Goal: Task Accomplishment & Management: Manage account settings

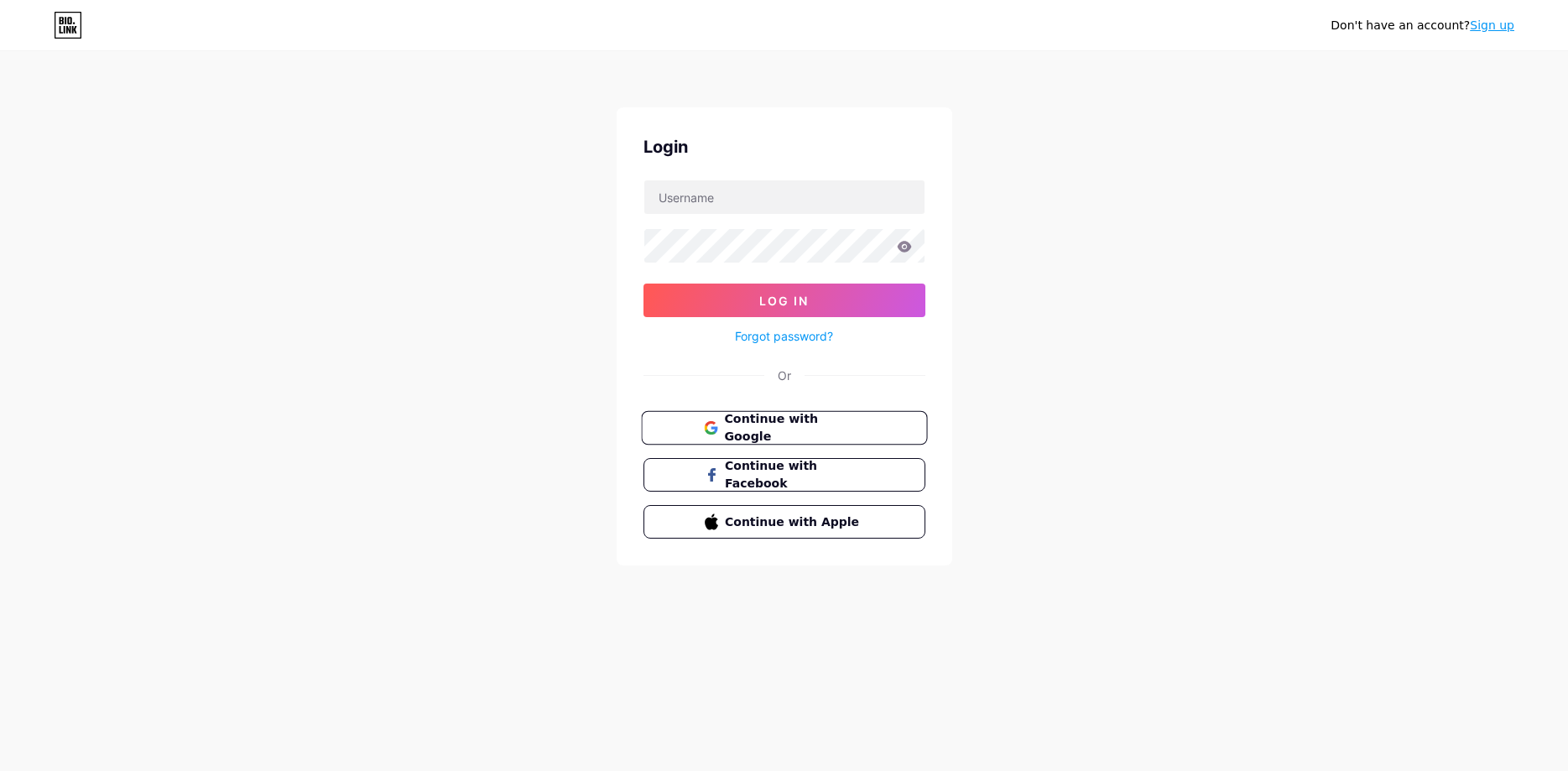
click at [763, 422] on span "Continue with Google" at bounding box center [794, 427] width 140 height 36
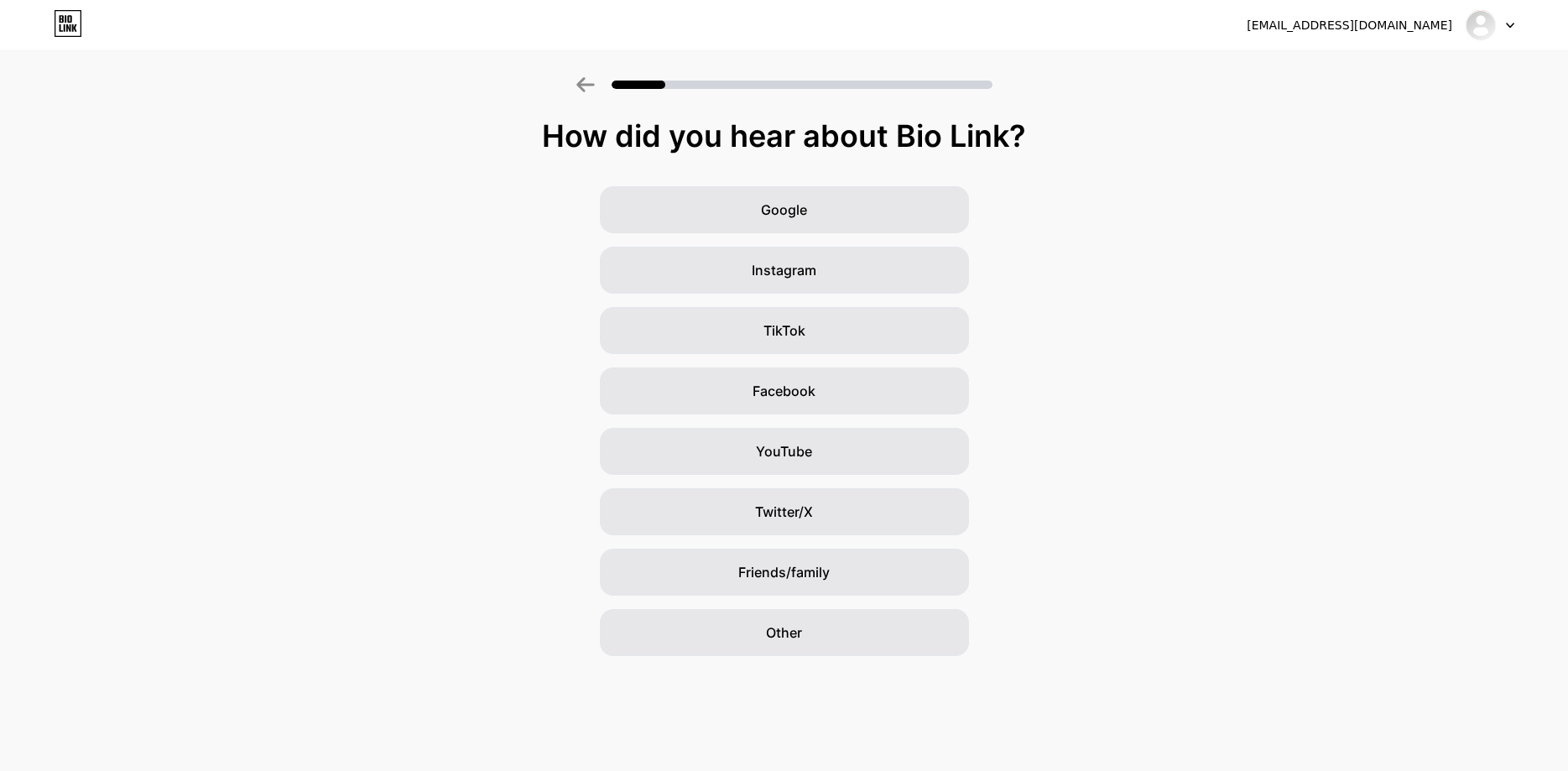
click at [1506, 19] on div at bounding box center [1490, 25] width 48 height 31
click at [1382, 72] on li "Logout" at bounding box center [1409, 69] width 208 height 45
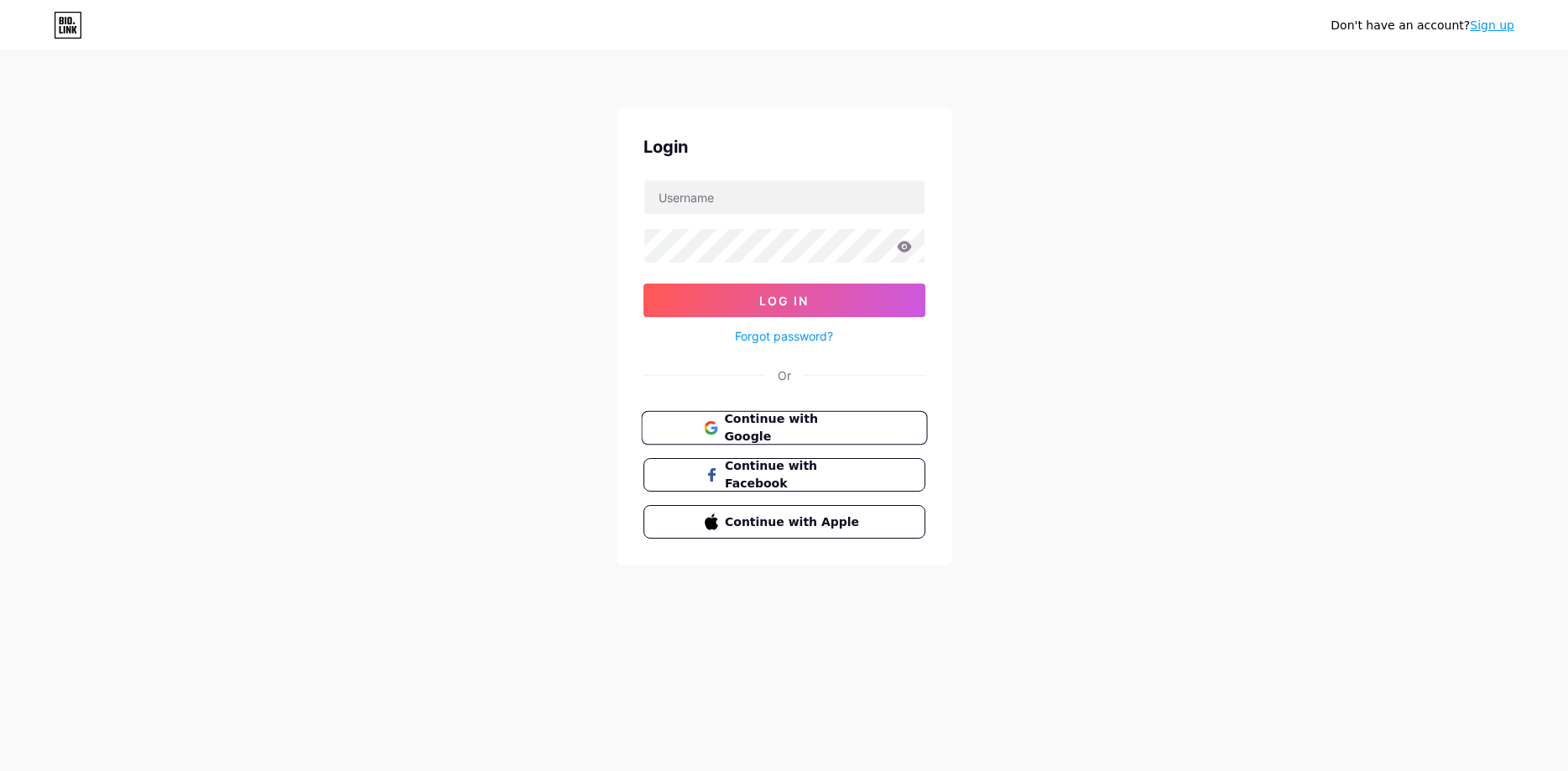
click at [766, 425] on span "Continue with Google" at bounding box center [794, 427] width 140 height 36
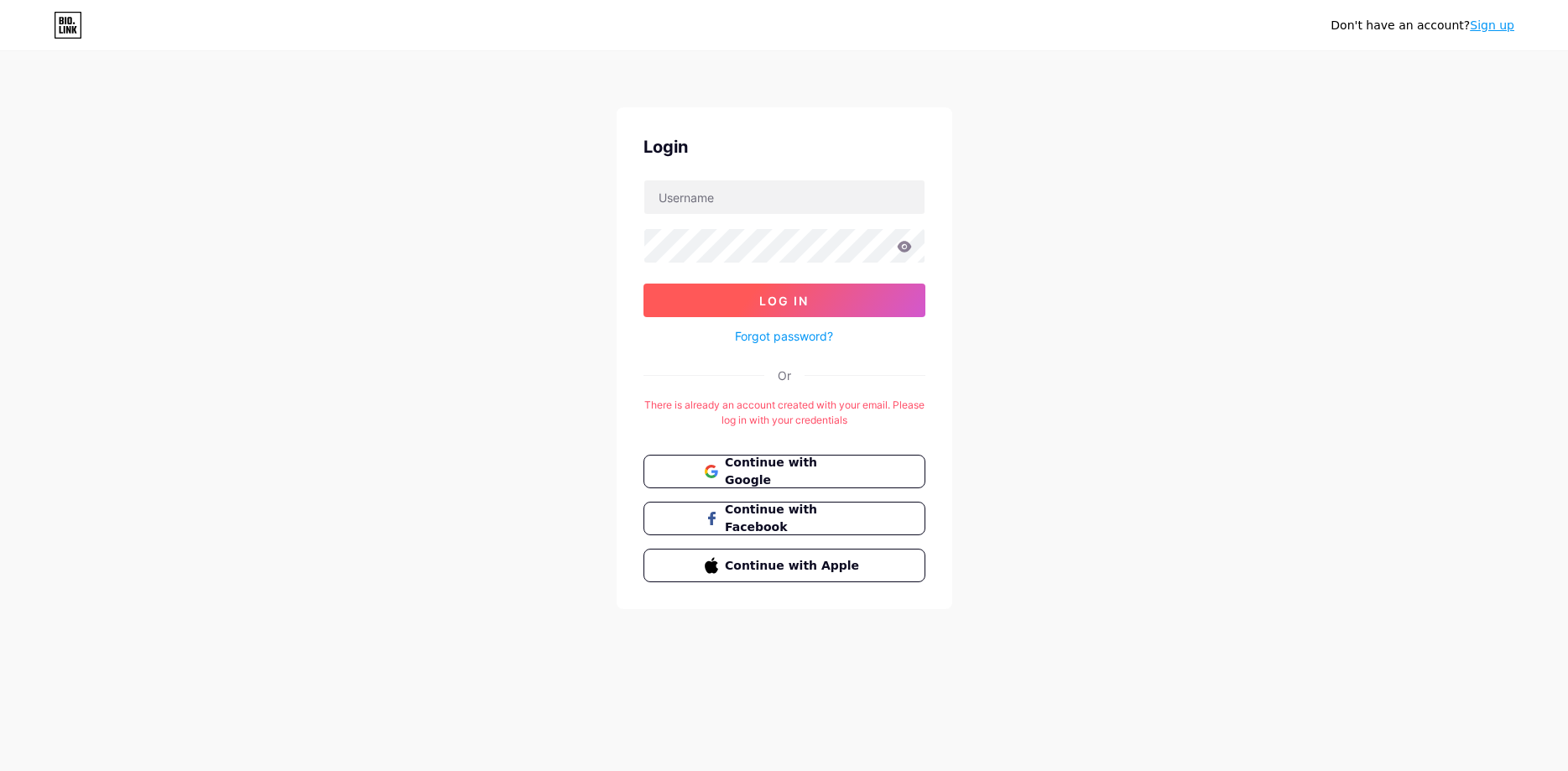
click at [738, 310] on button "Log In" at bounding box center [784, 300] width 282 height 33
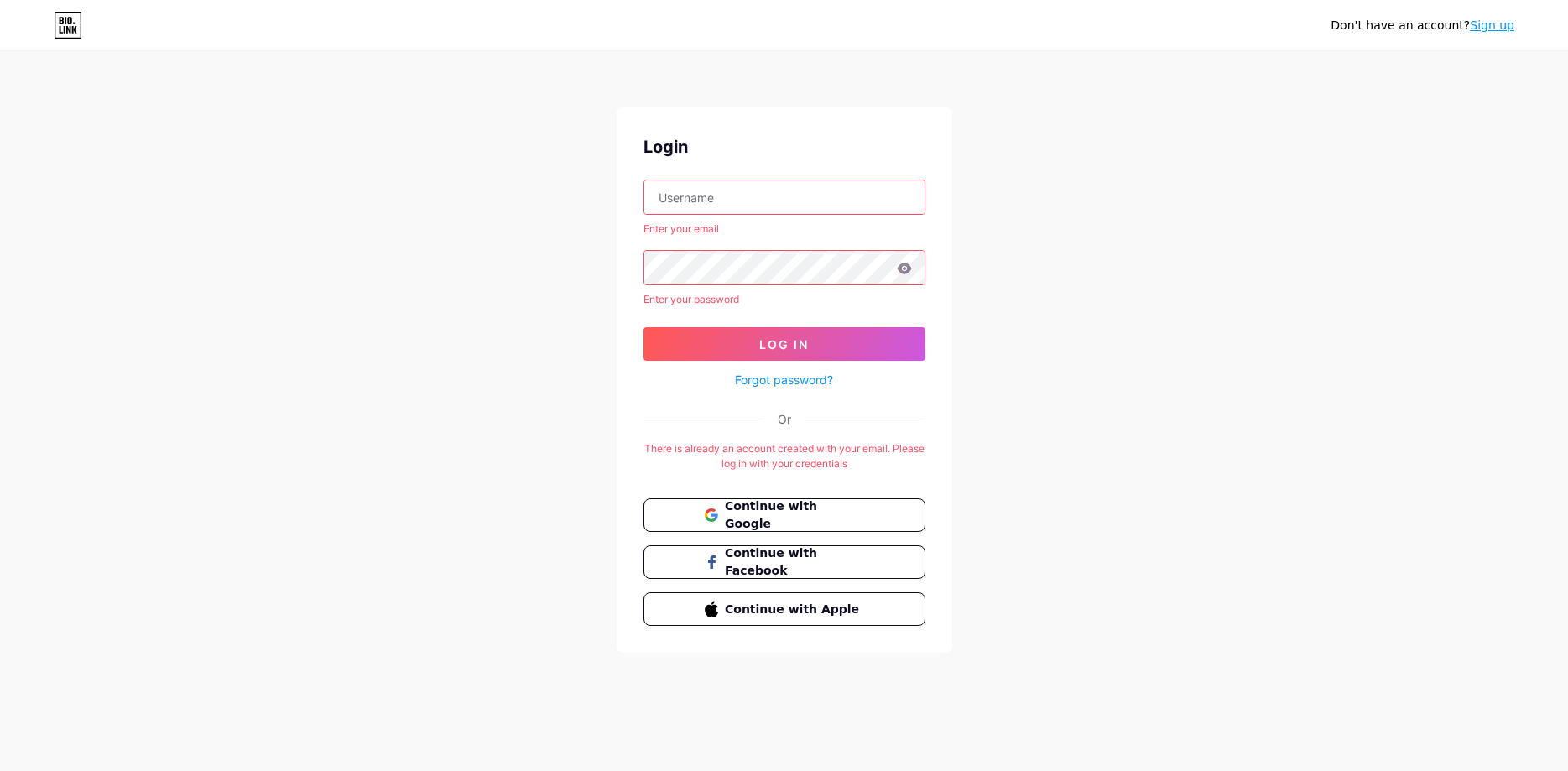
click at [701, 196] on input "text" at bounding box center [784, 197] width 280 height 33
click at [782, 388] on div "Forgot password?" at bounding box center [784, 375] width 282 height 30
click at [782, 378] on link "Forgot password?" at bounding box center [784, 379] width 98 height 18
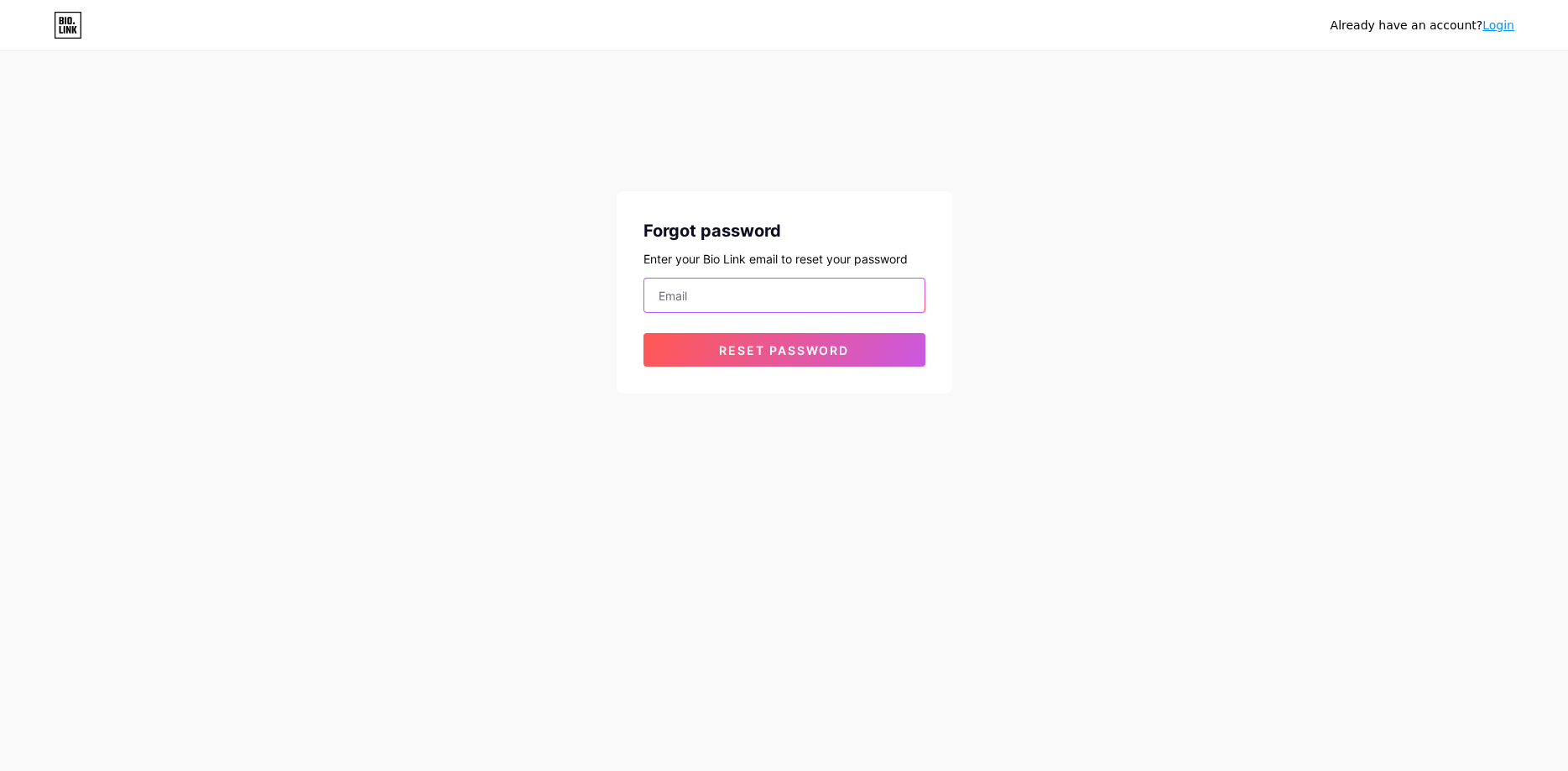
click at [765, 303] on input "email" at bounding box center [784, 295] width 280 height 33
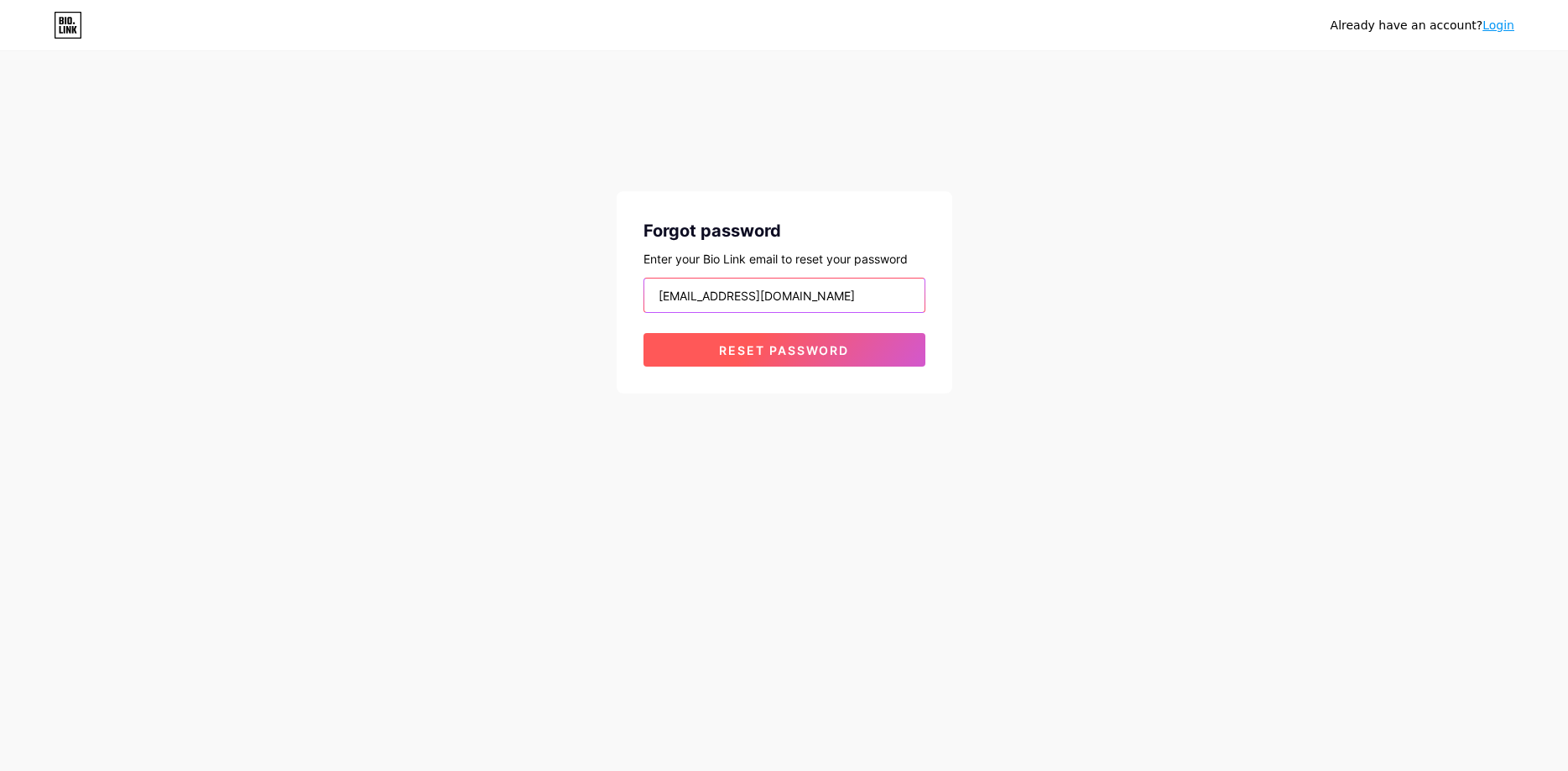
type input "[EMAIL_ADDRESS][DOMAIN_NAME]"
click at [732, 347] on span "Reset password" at bounding box center [784, 349] width 130 height 14
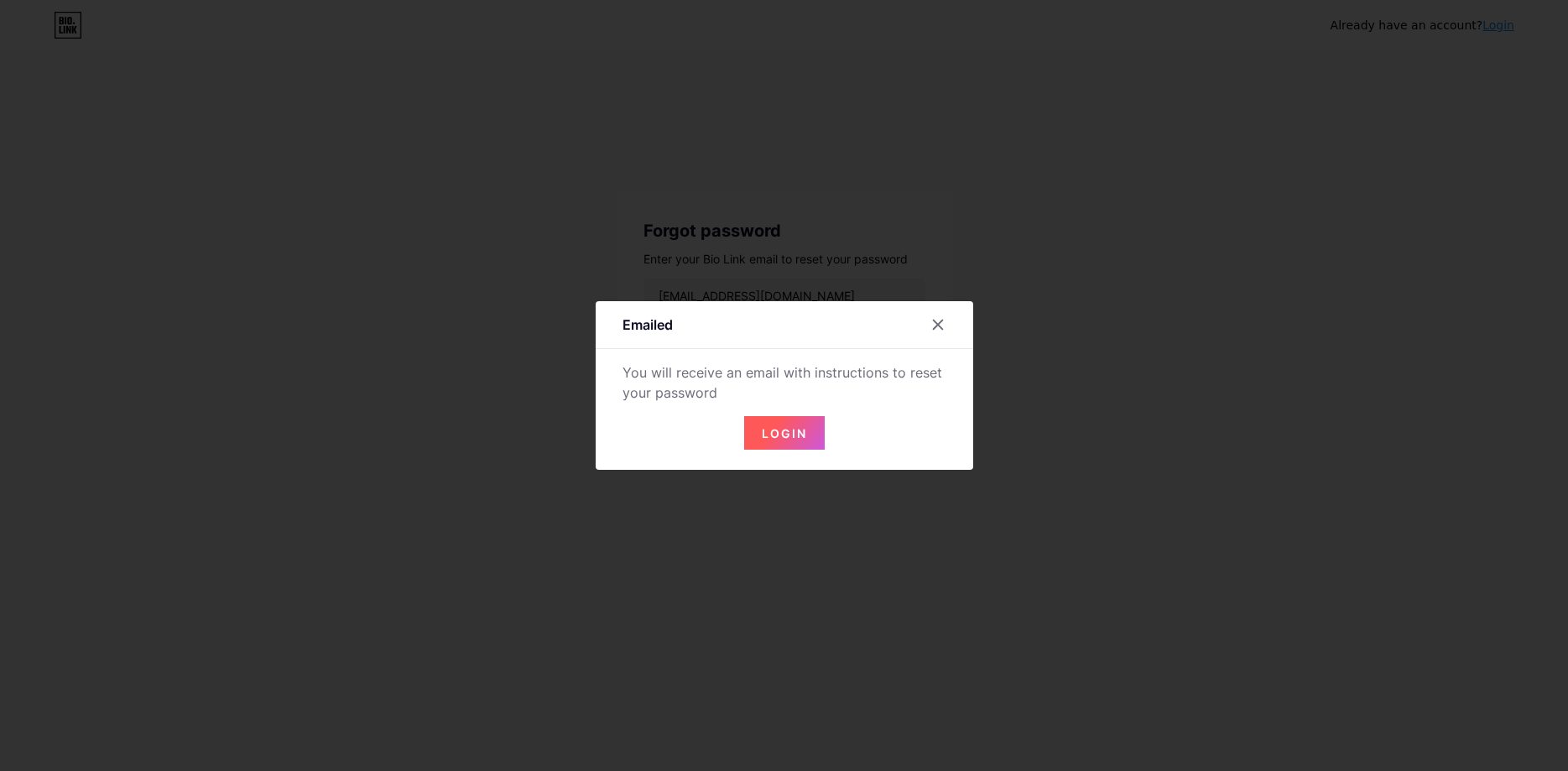
click at [781, 430] on span "Login" at bounding box center [784, 433] width 45 height 14
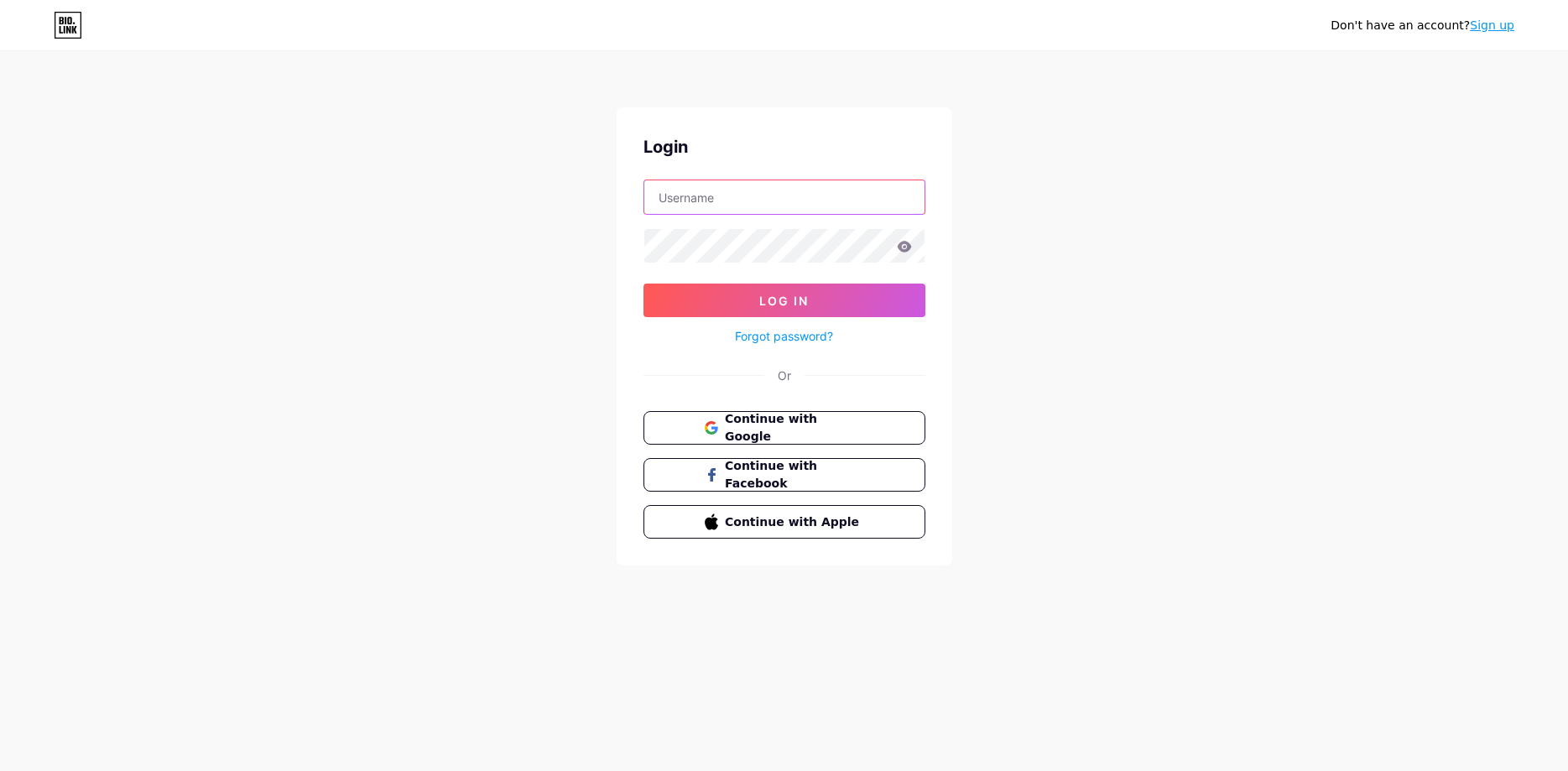
click at [739, 202] on input "text" at bounding box center [784, 197] width 280 height 33
type input "[EMAIL_ADDRESS][DOMAIN_NAME]"
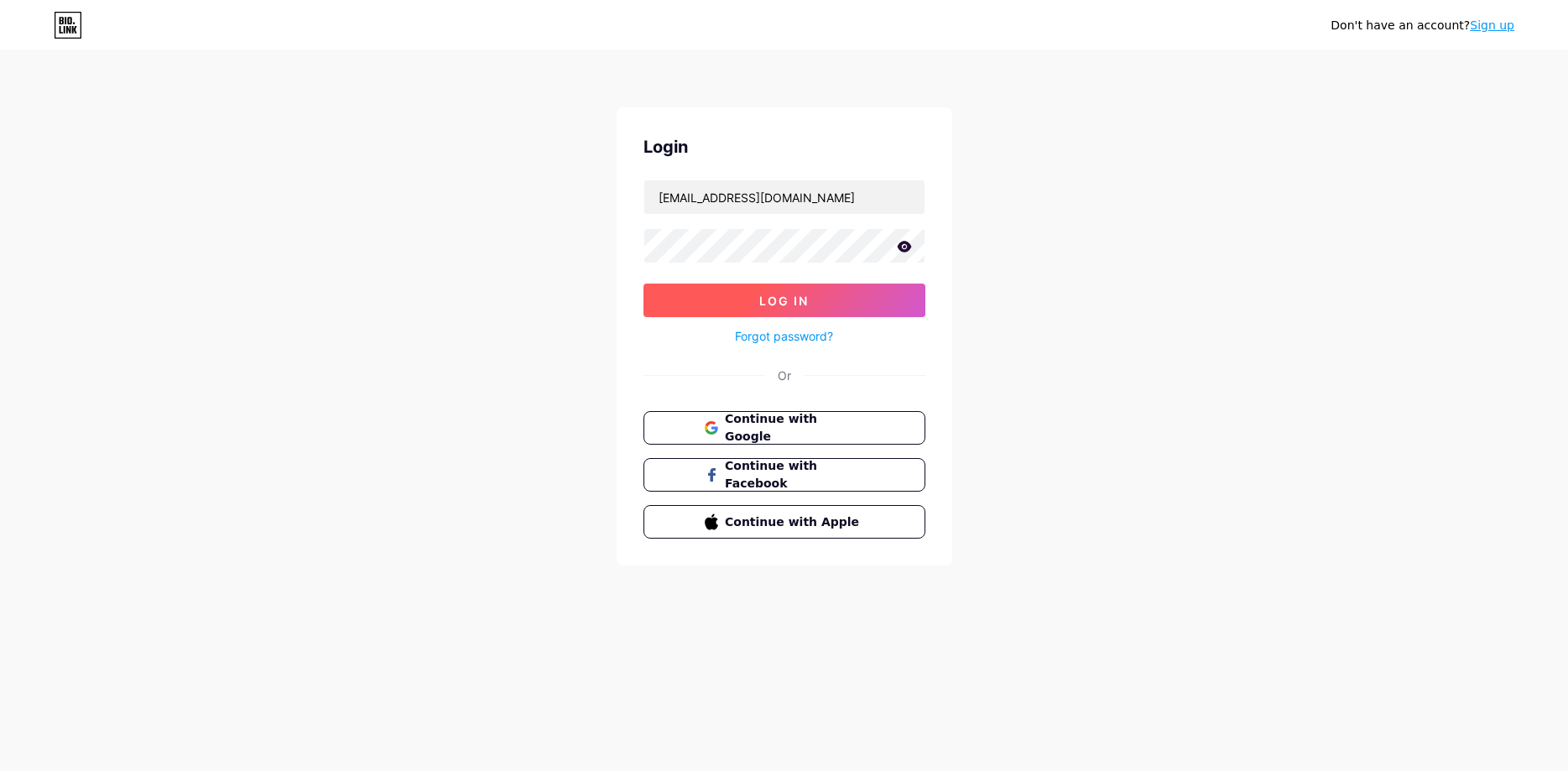
click at [774, 314] on button "Log In" at bounding box center [784, 300] width 282 height 33
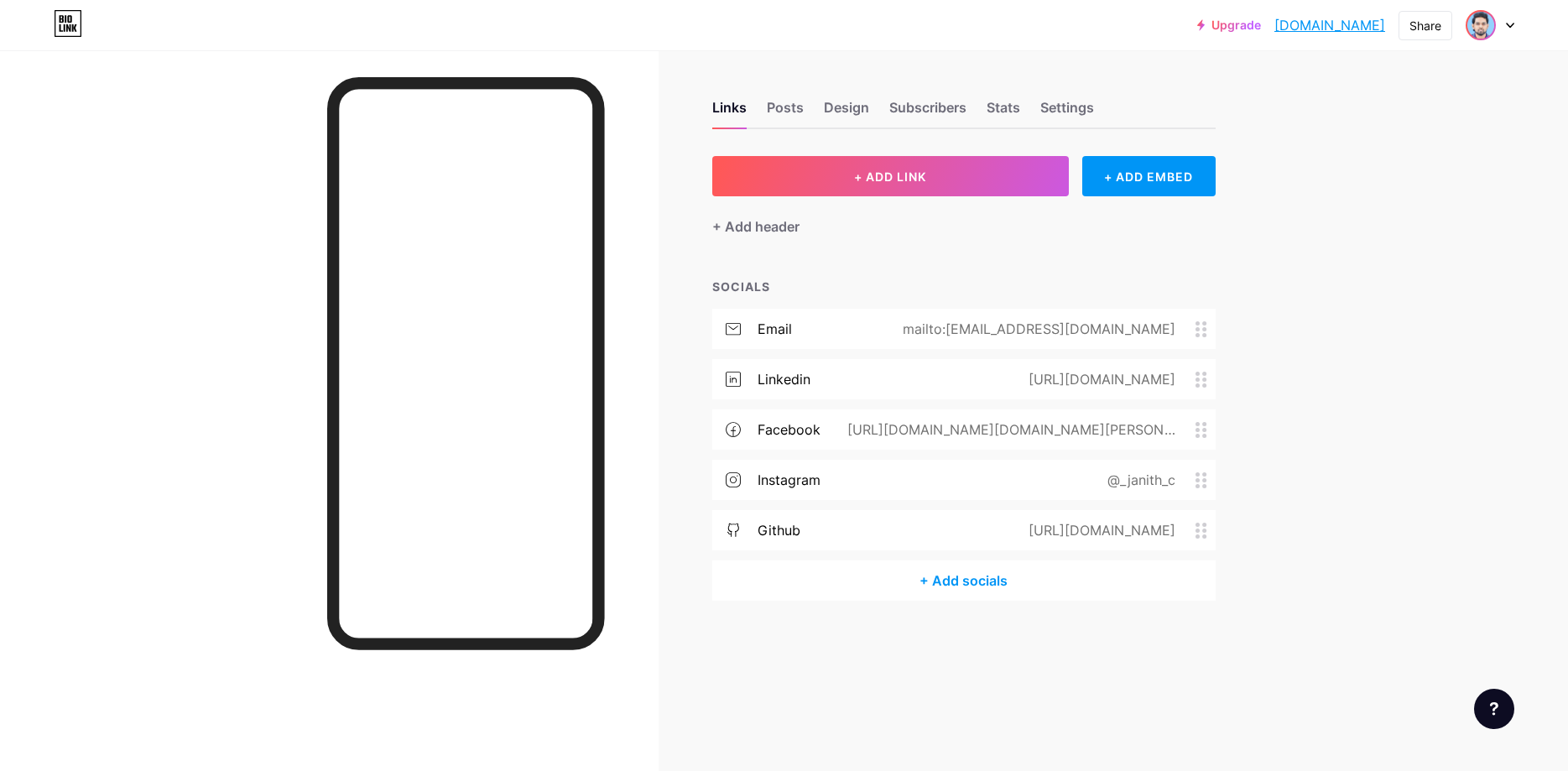
click at [1485, 33] on img at bounding box center [1481, 25] width 27 height 27
click at [1377, 101] on div "[PERSON_NAME]" at bounding box center [1416, 100] width 124 height 13
click at [781, 101] on div "Posts" at bounding box center [785, 112] width 37 height 31
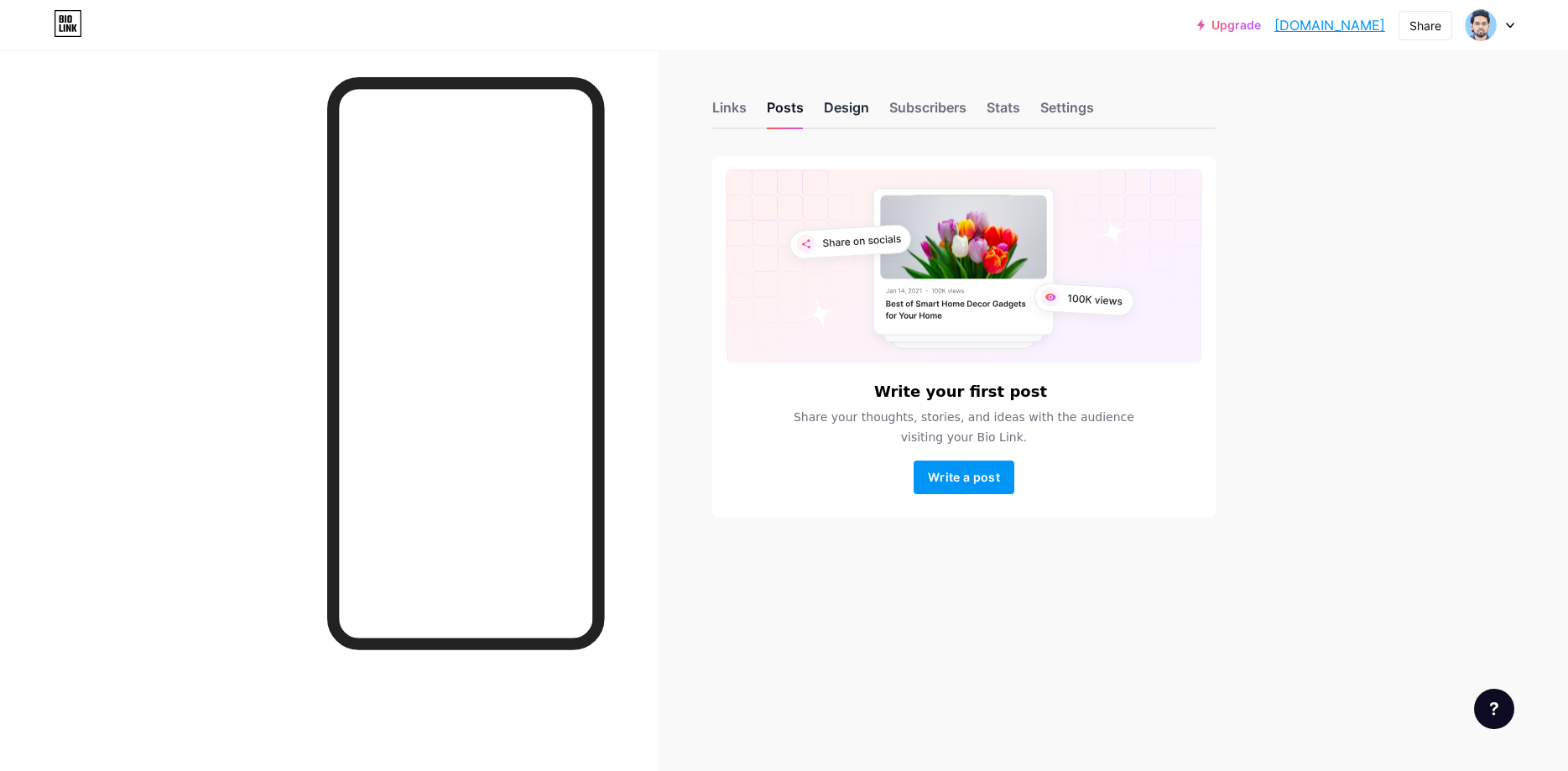
click at [843, 110] on div "Design" at bounding box center [847, 112] width 45 height 31
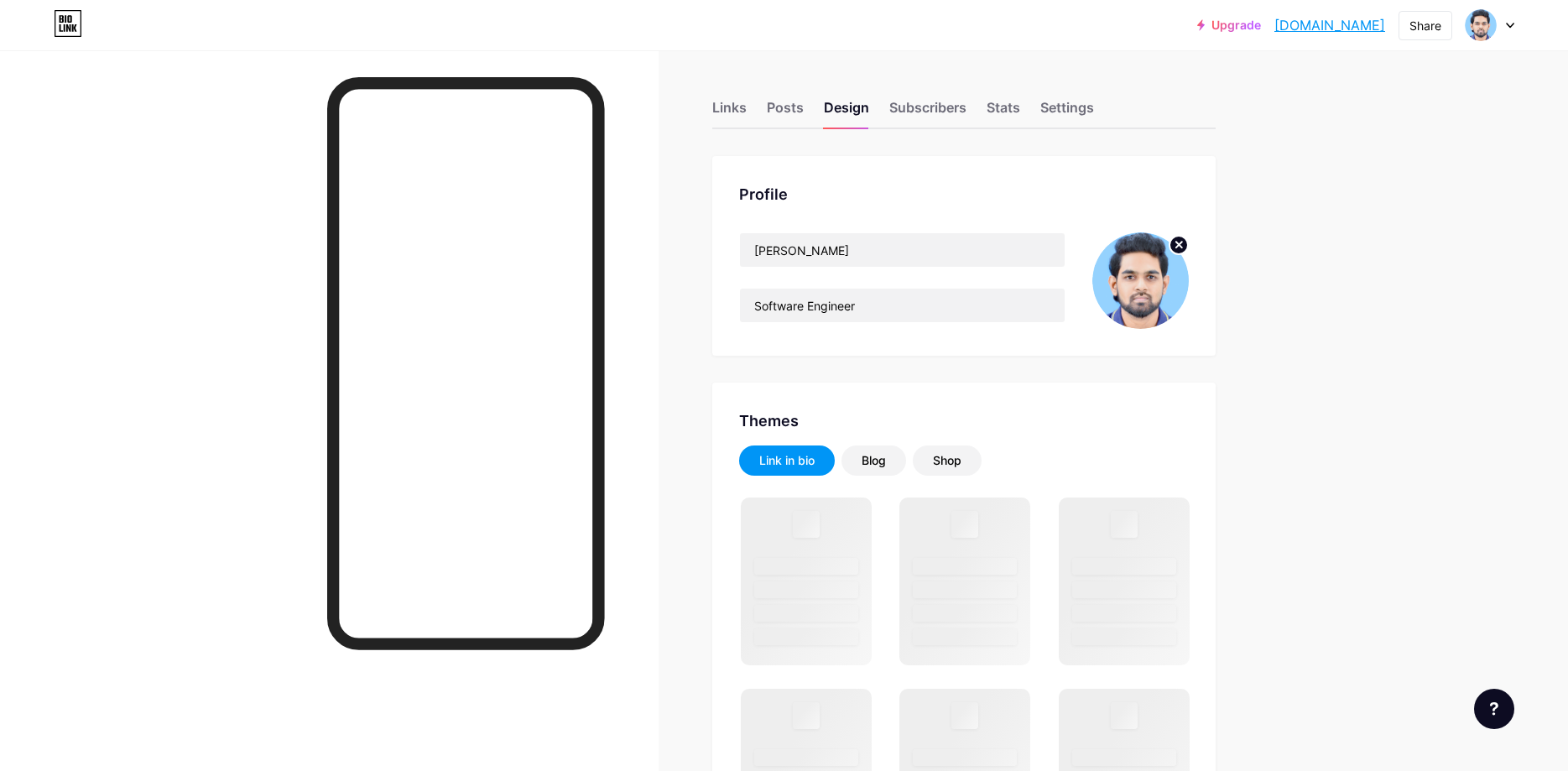
click at [1145, 289] on img at bounding box center [1141, 281] width 96 height 96
click at [1184, 243] on circle at bounding box center [1179, 245] width 19 height 19
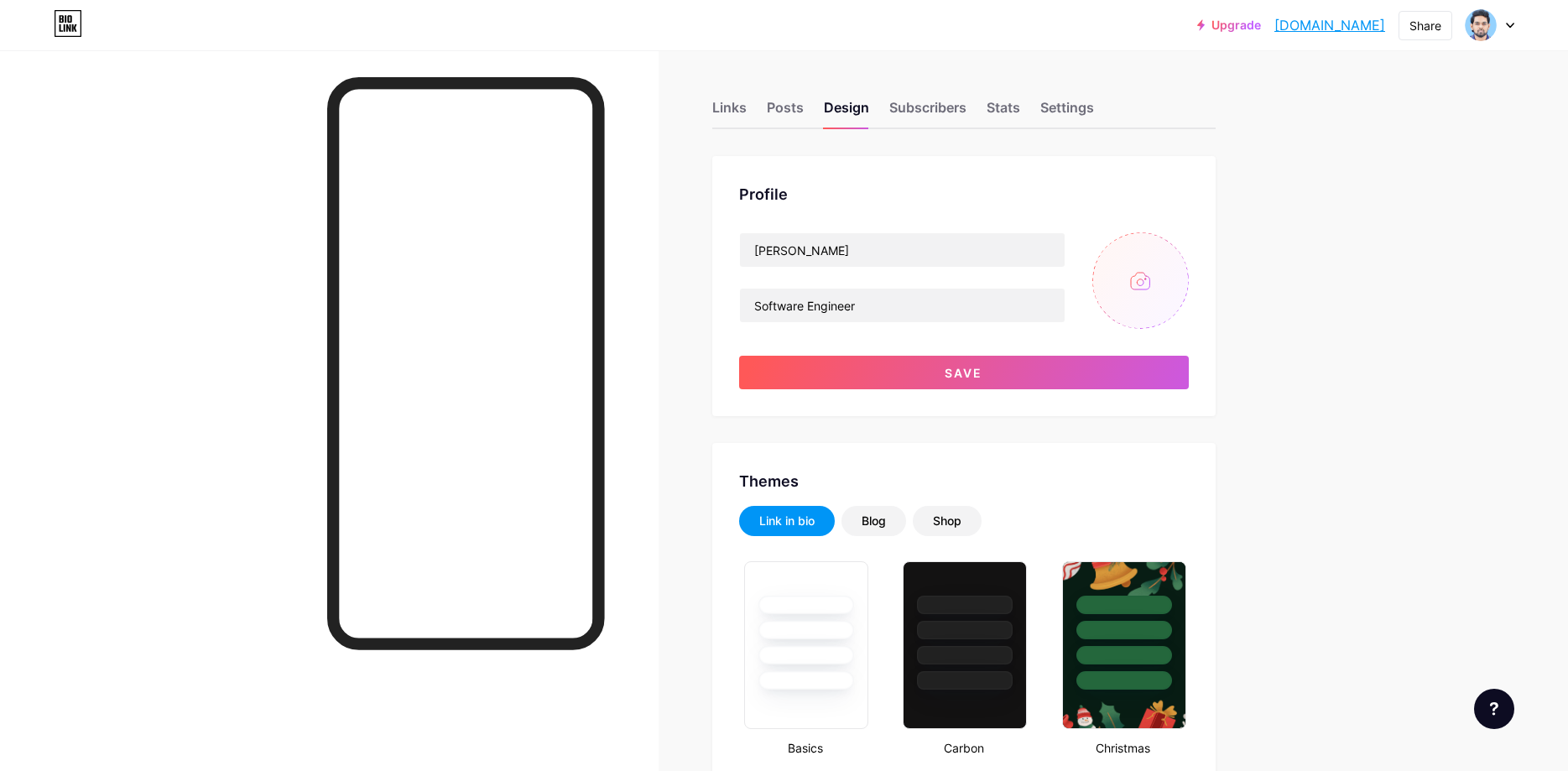
click at [1125, 269] on input "file" at bounding box center [1141, 281] width 96 height 96
type input "C:\fakepath\IMG_0658(1).jpg"
click at [756, 306] on input "Software Engineer" at bounding box center [902, 305] width 325 height 33
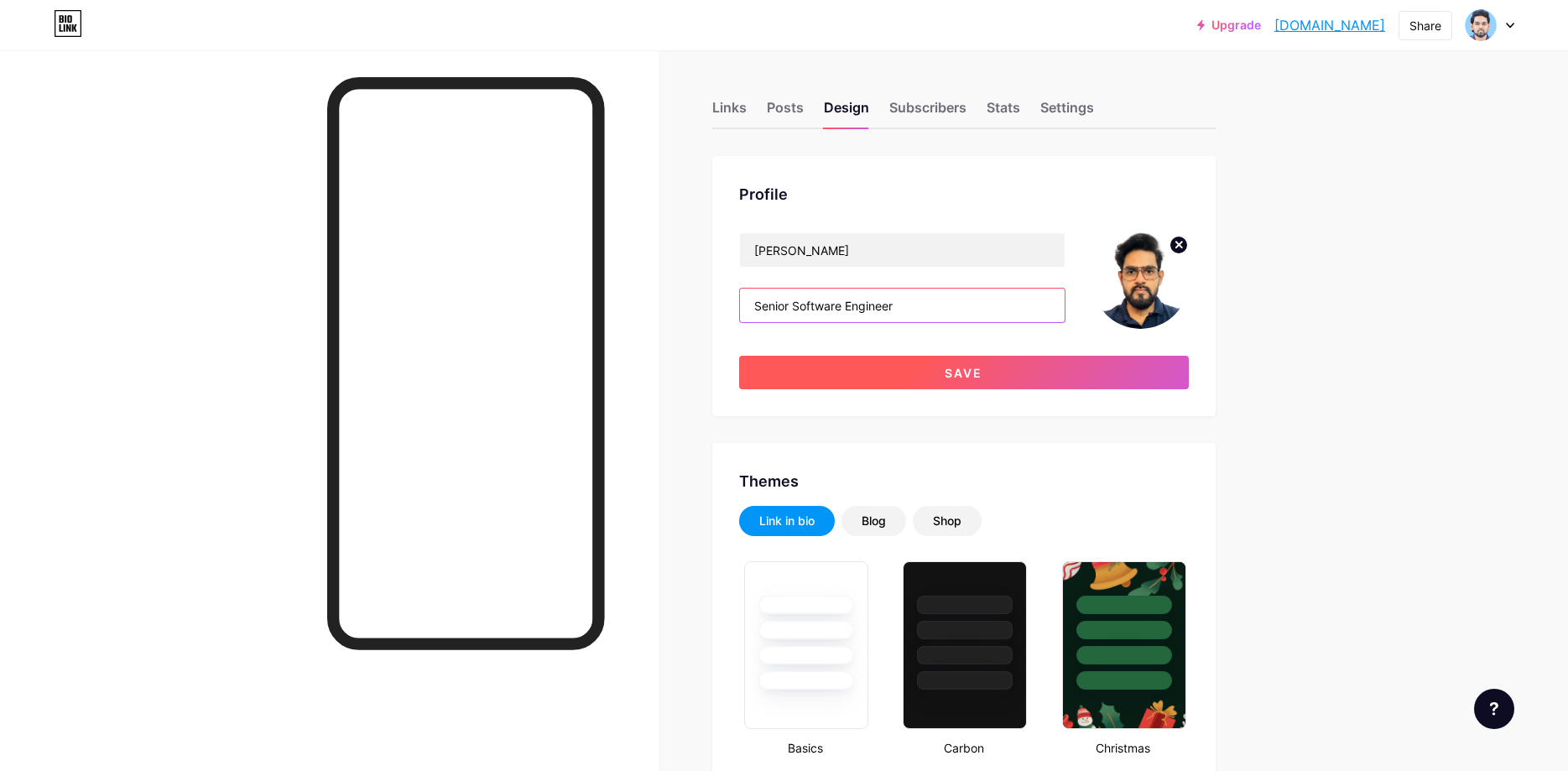
type input "Senior Software Engineer"
click at [946, 373] on span "Save" at bounding box center [963, 373] width 38 height 14
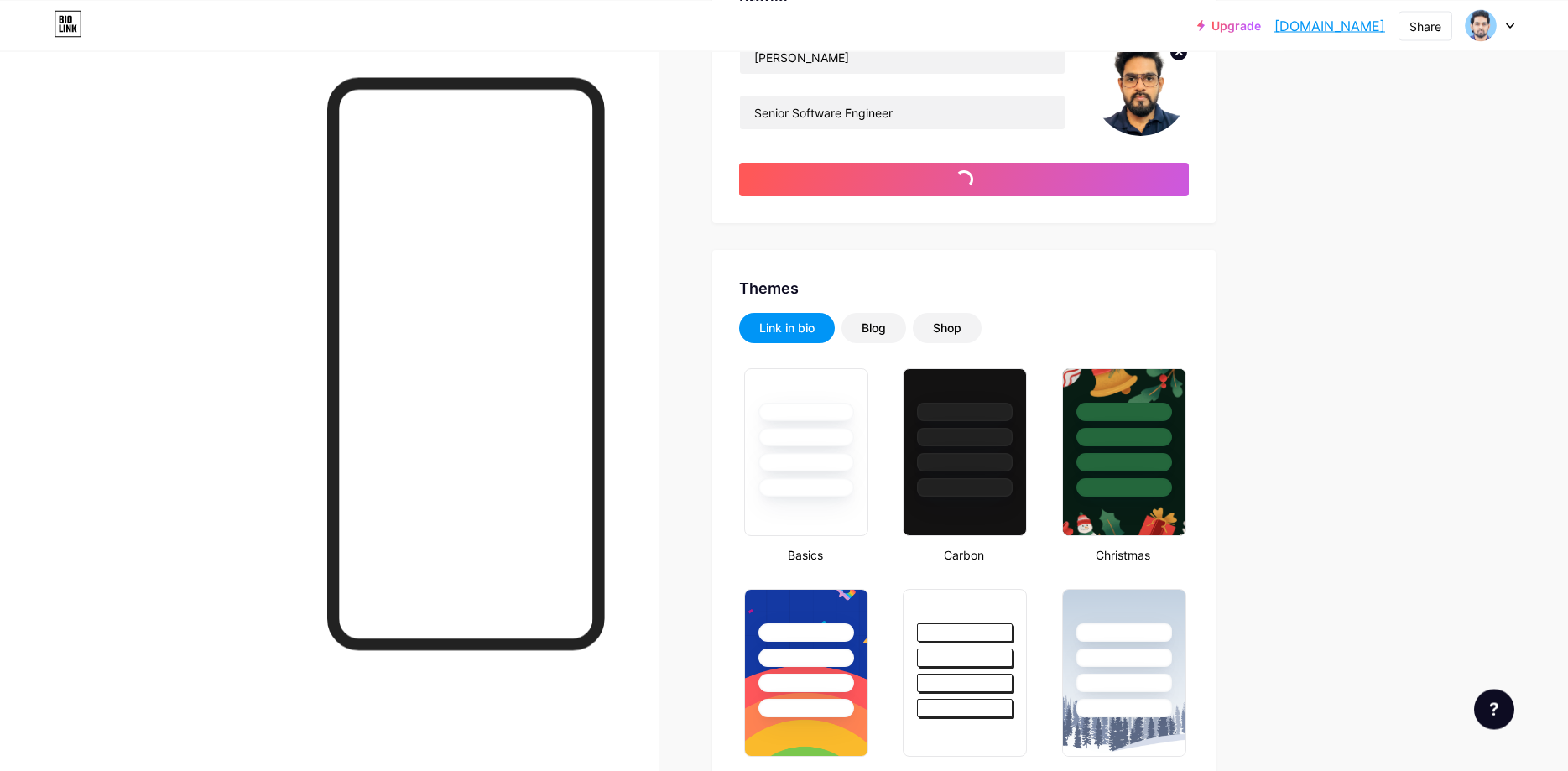
scroll to position [285, 0]
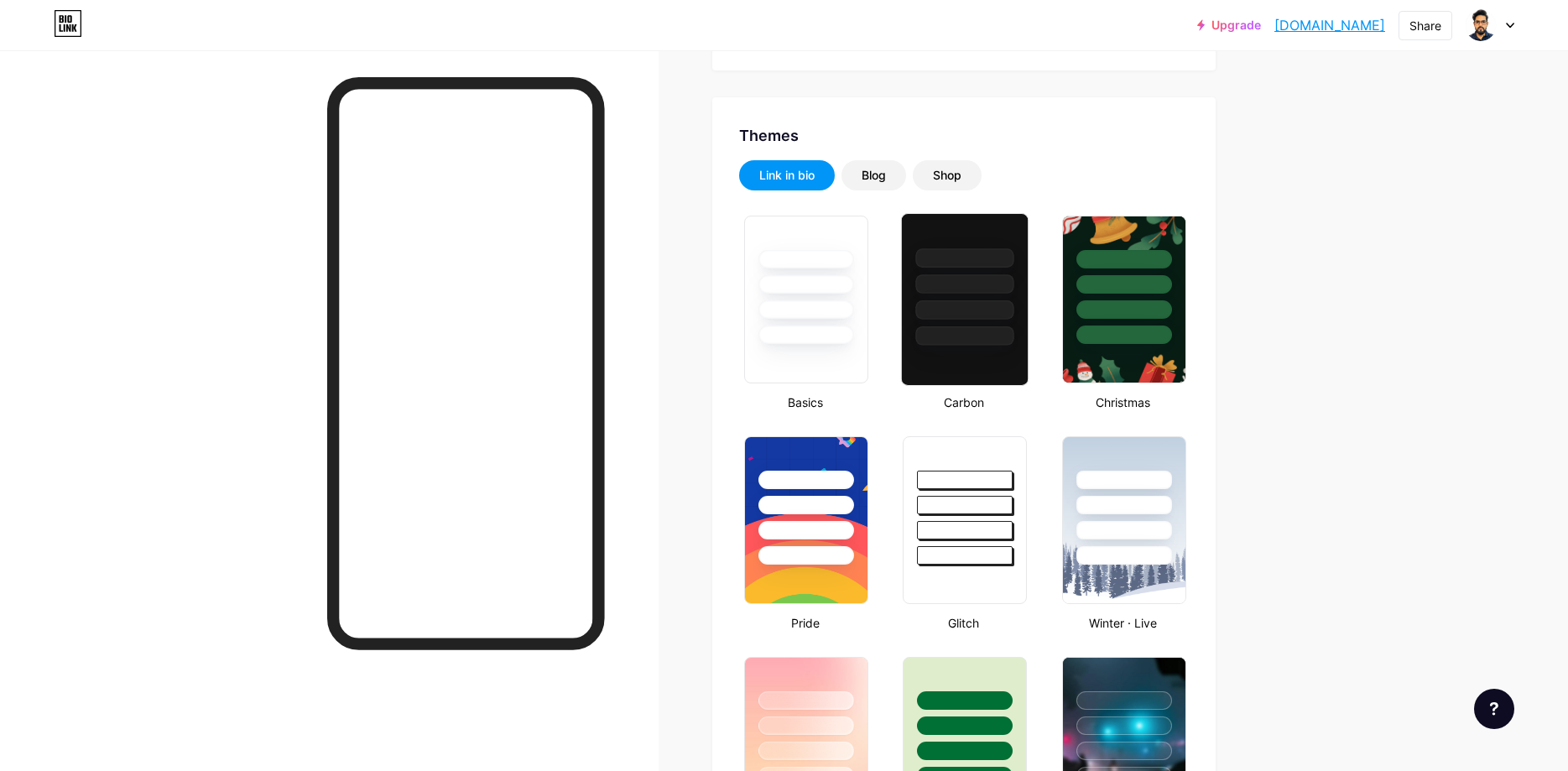
click at [983, 336] on div at bounding box center [965, 335] width 98 height 19
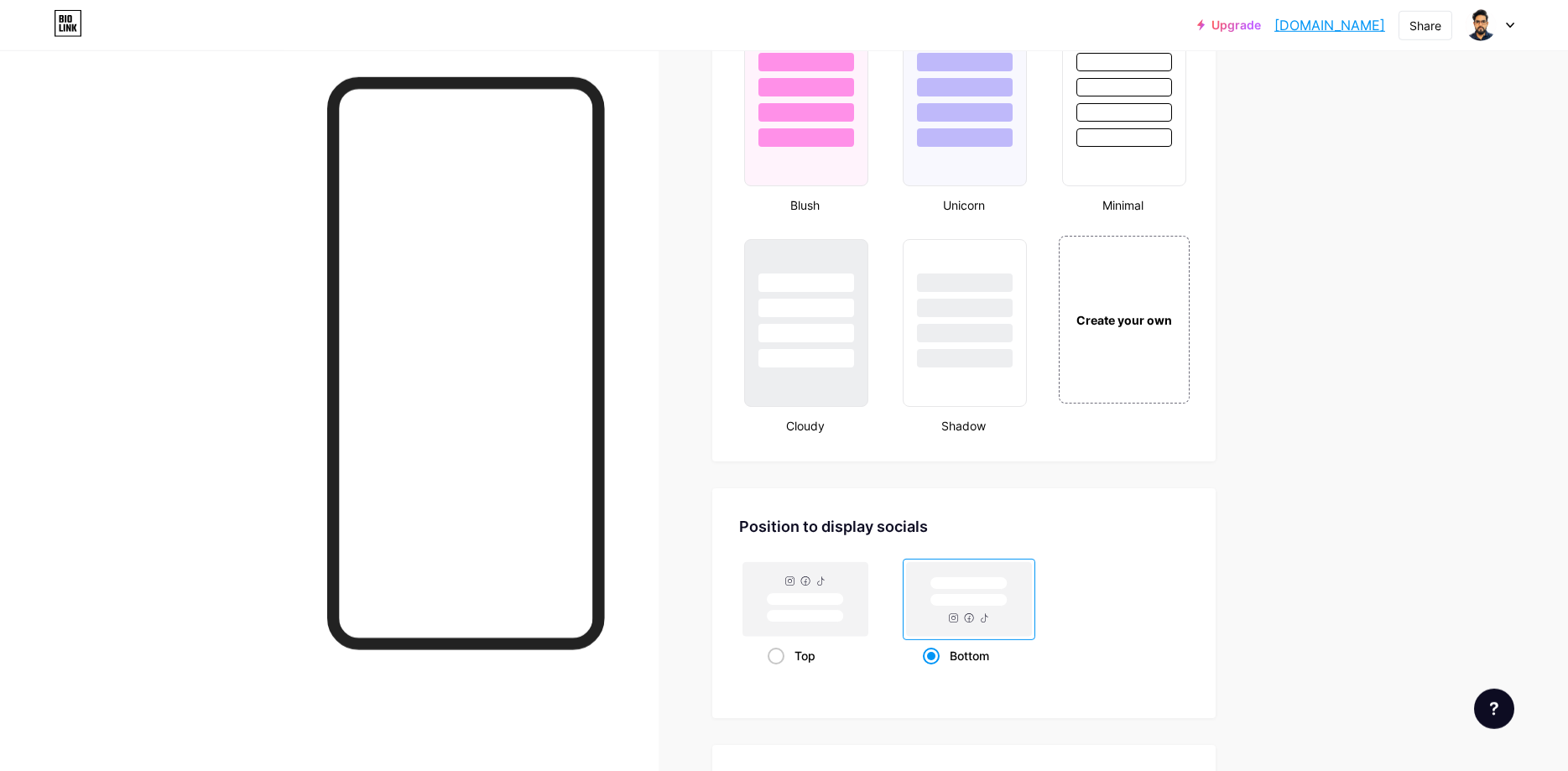
scroll to position [1711, 0]
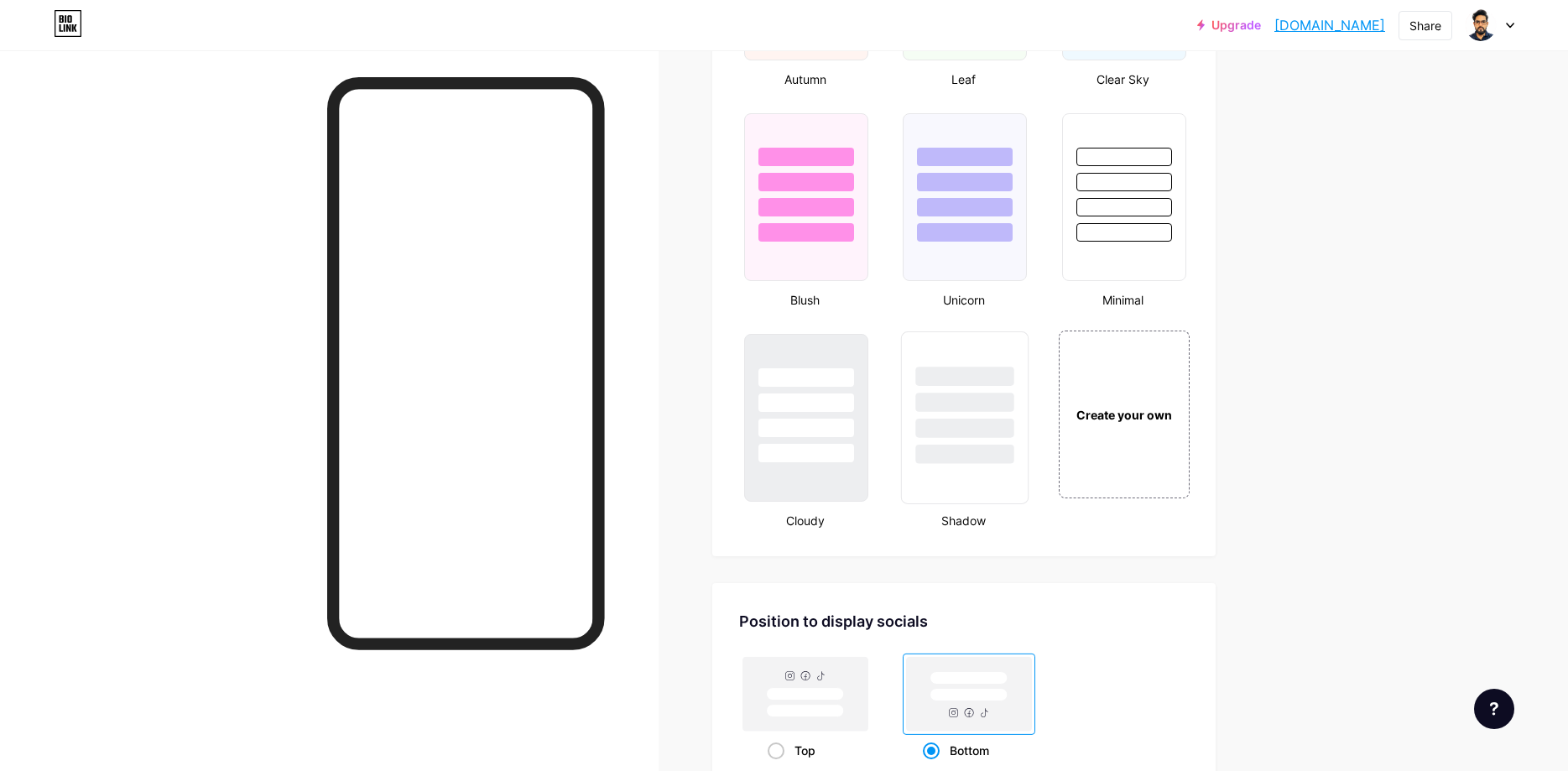
click at [990, 447] on div at bounding box center [965, 454] width 98 height 19
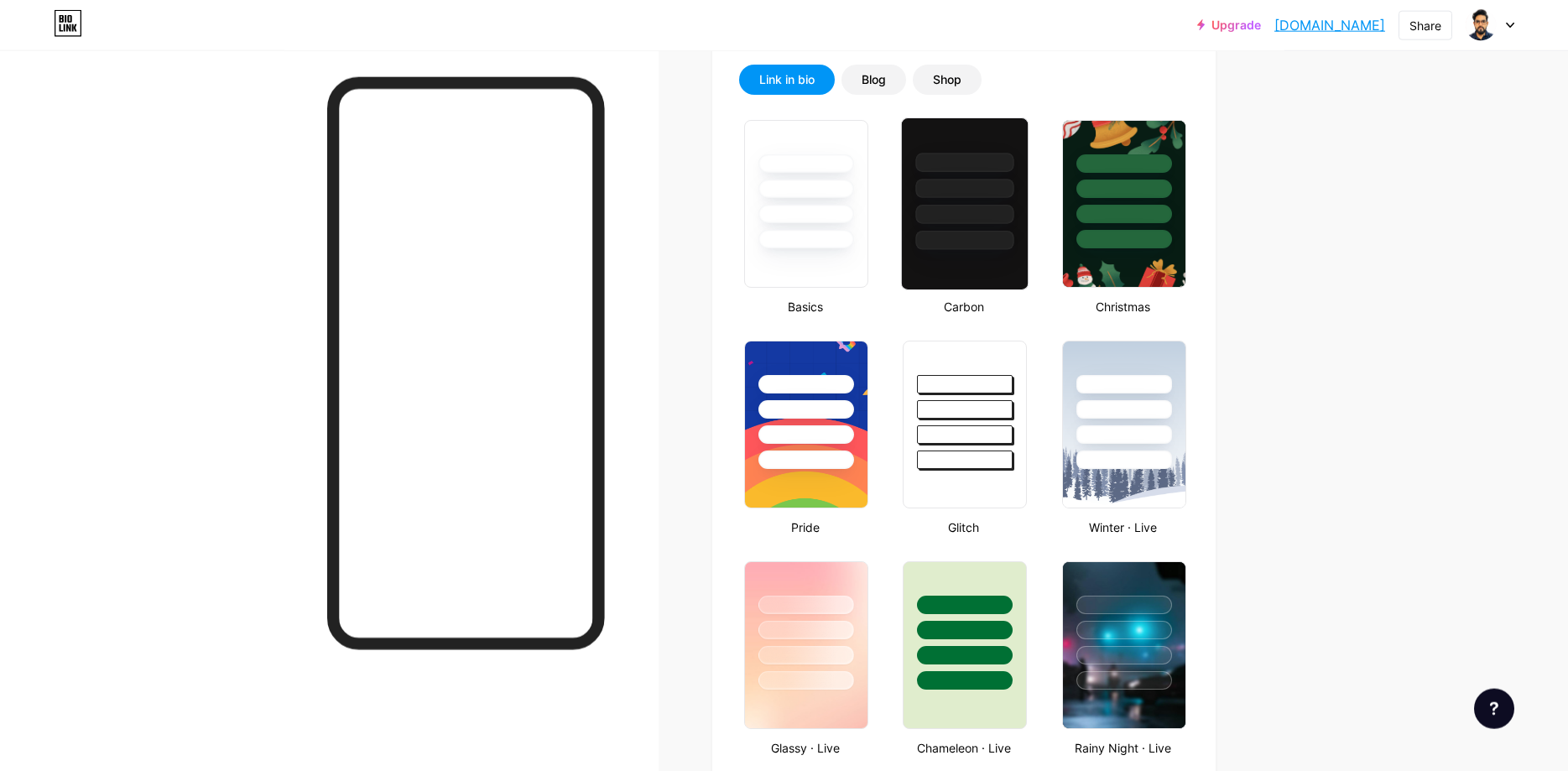
scroll to position [285, 0]
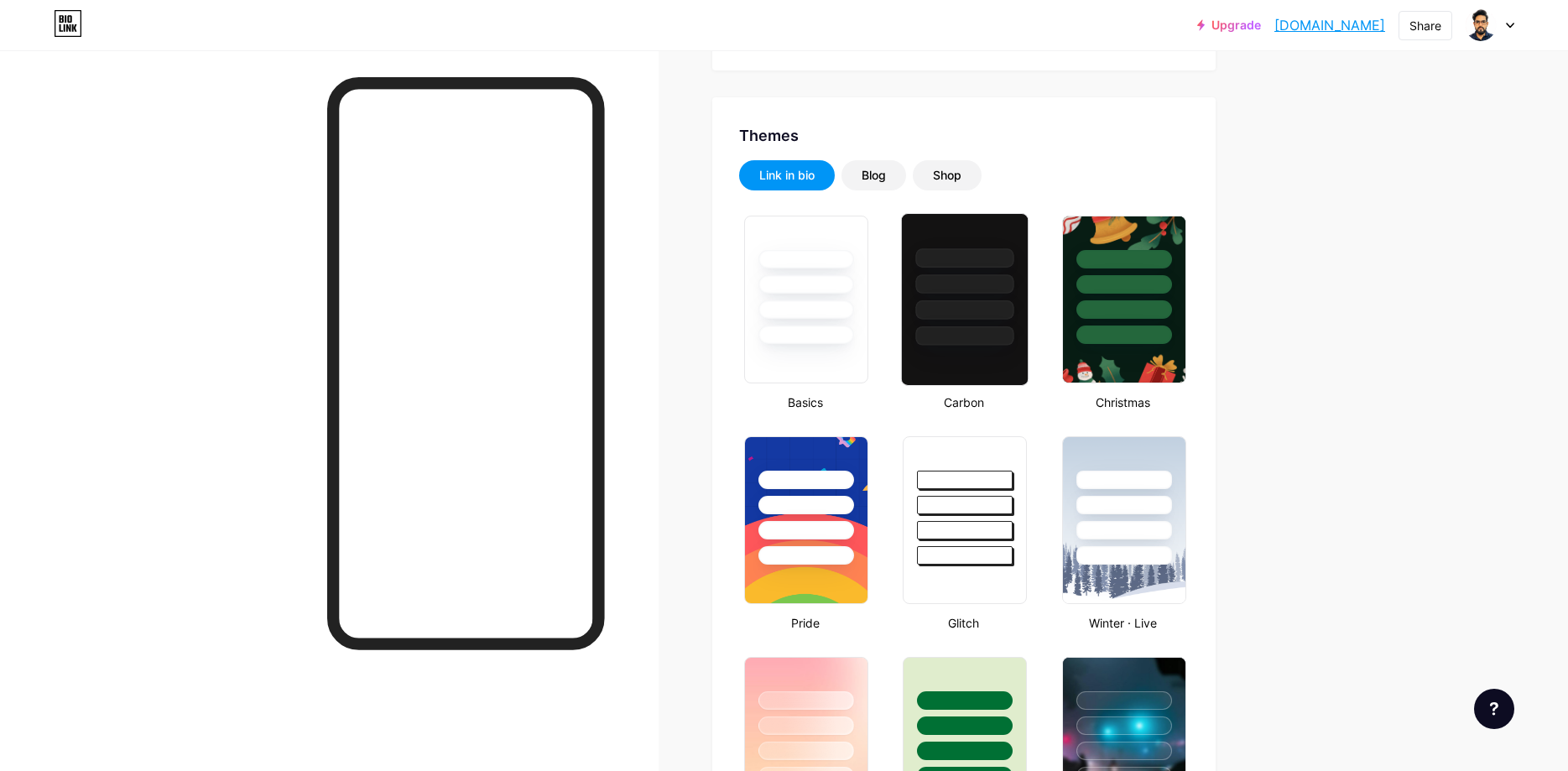
click at [973, 257] on div at bounding box center [965, 258] width 98 height 19
click at [886, 181] on div "Blog" at bounding box center [873, 175] width 24 height 17
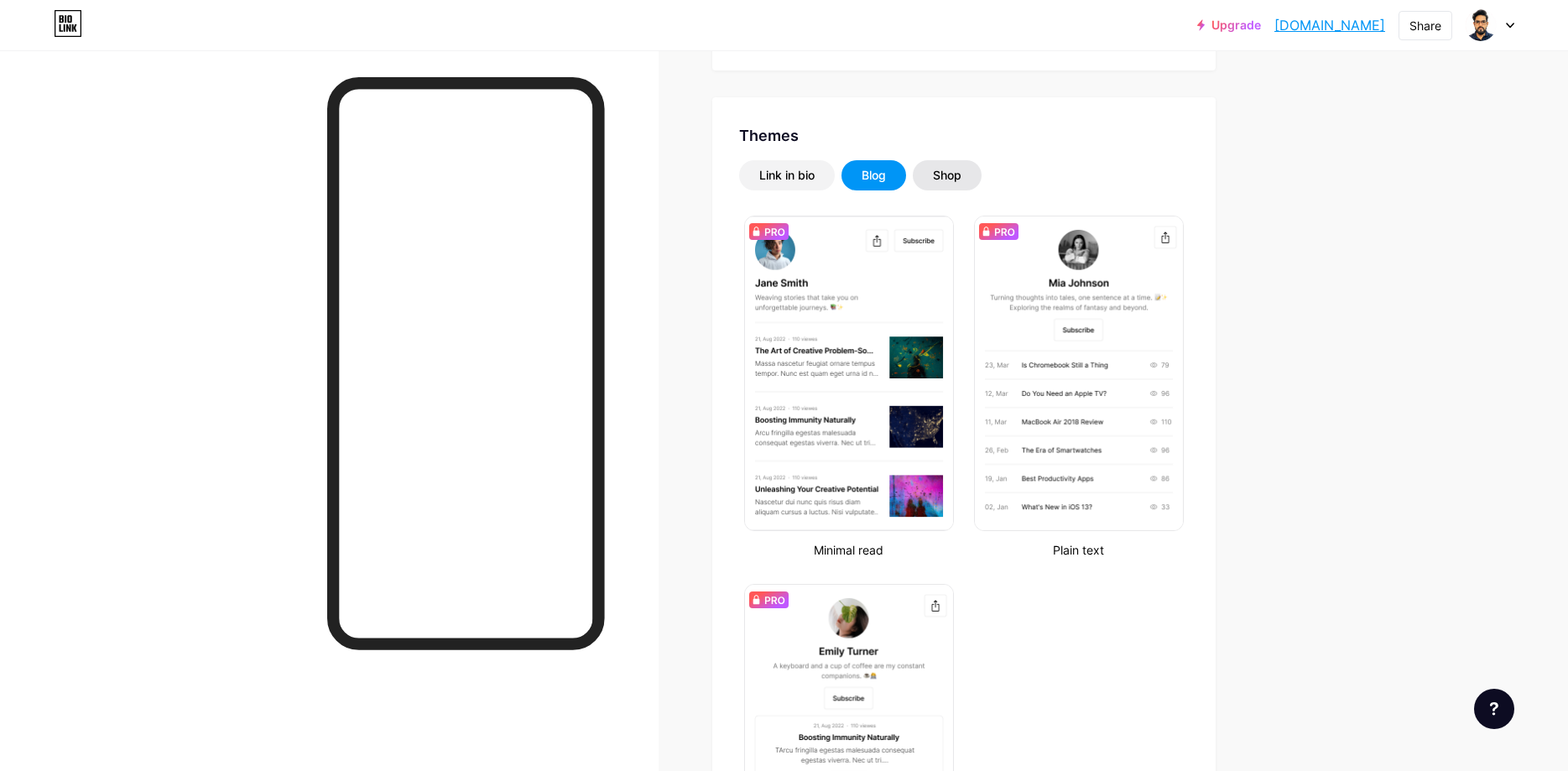
click at [962, 181] on div "Shop" at bounding box center [947, 175] width 29 height 17
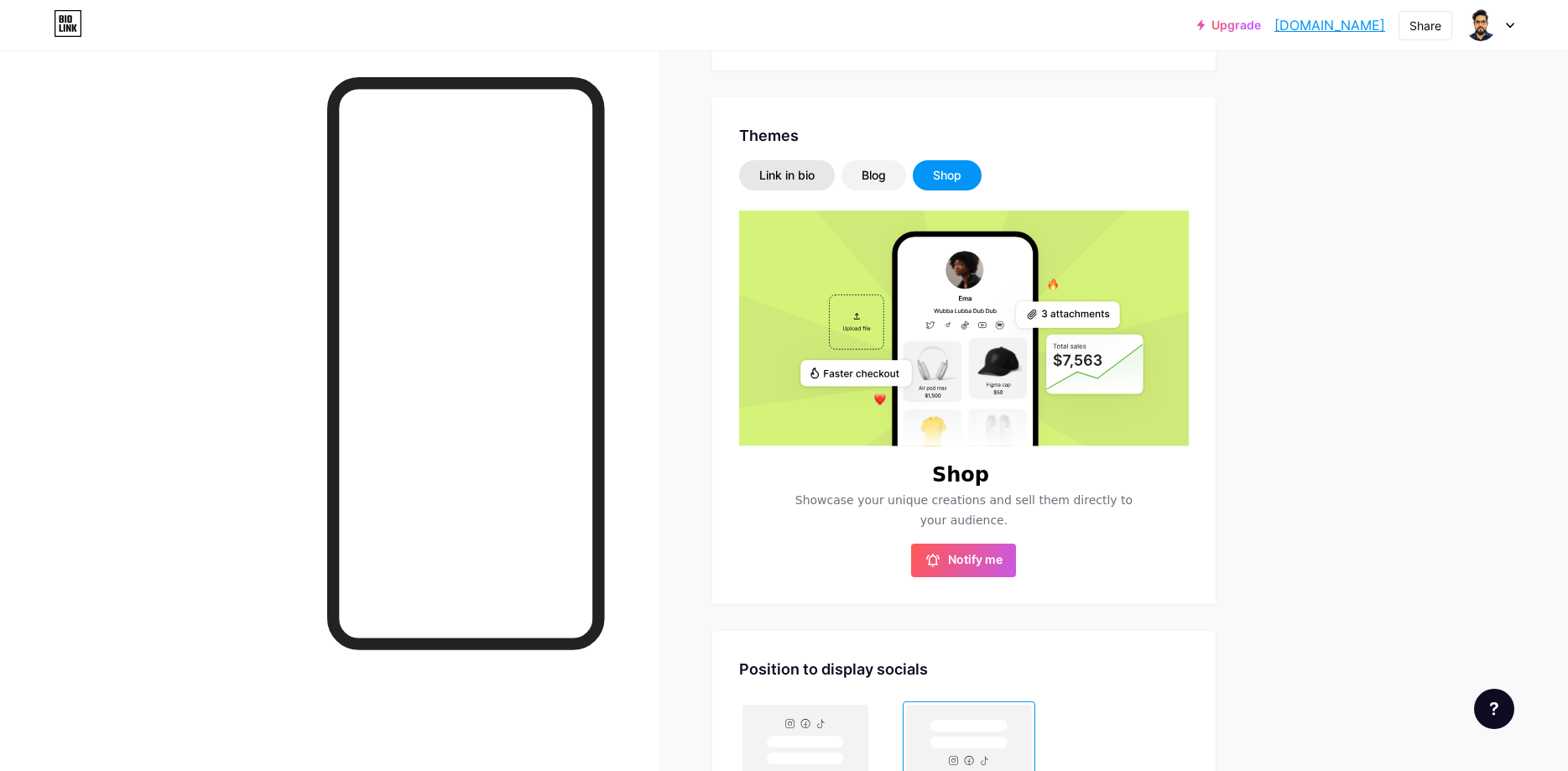
click at [815, 181] on div "Link in bio" at bounding box center [787, 175] width 56 height 17
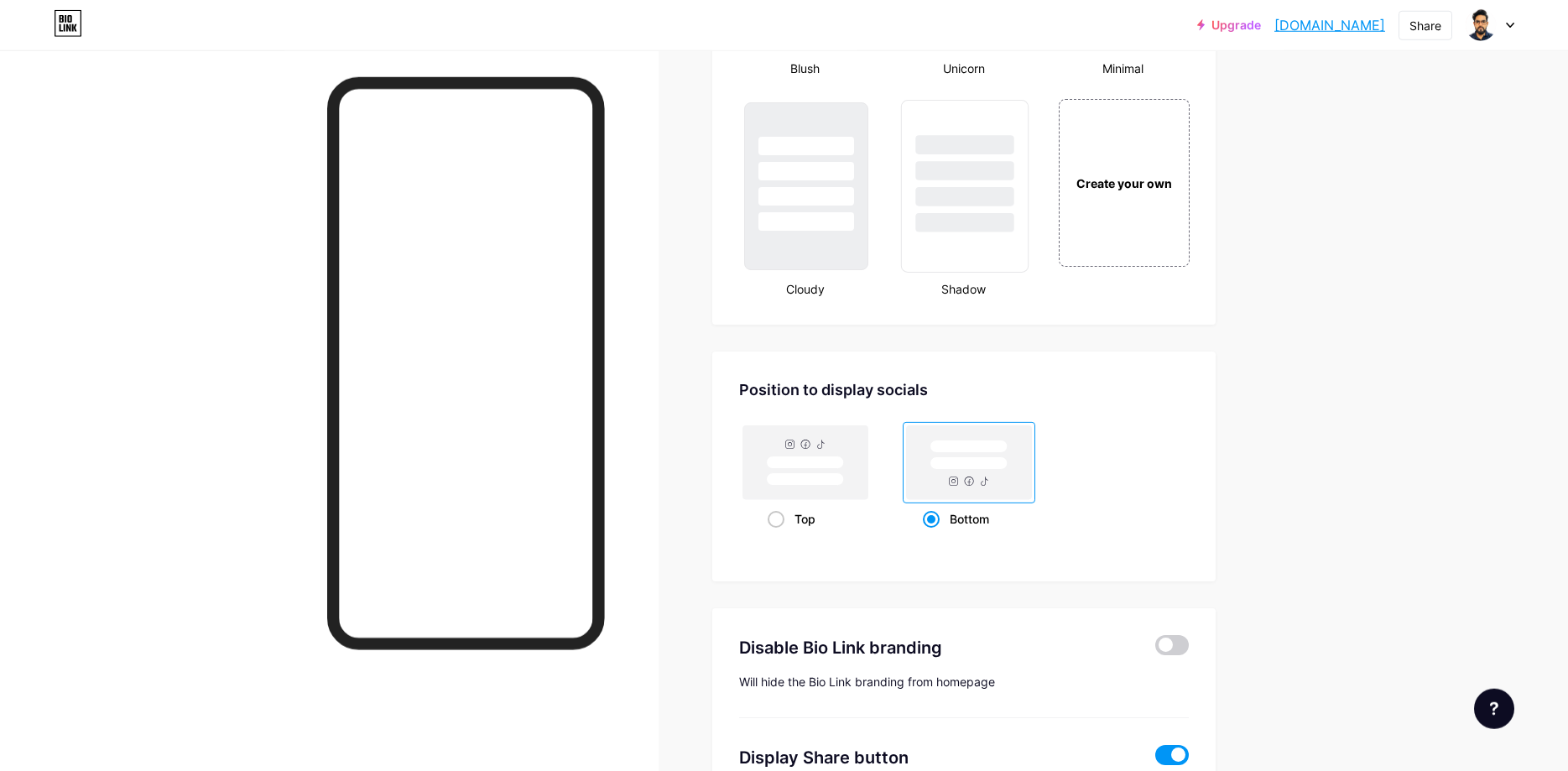
scroll to position [2083, 0]
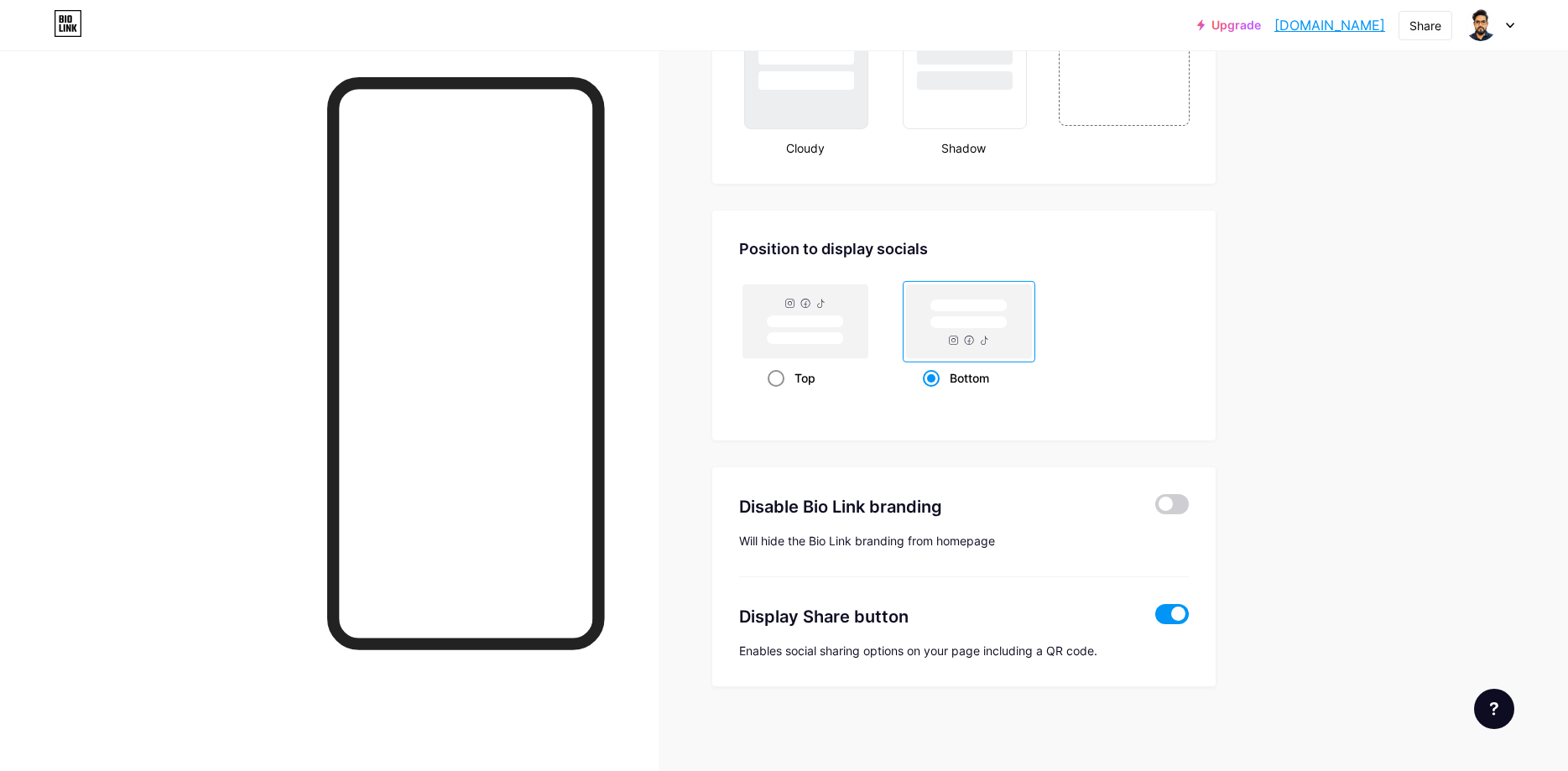
click at [784, 380] on span at bounding box center [776, 378] width 17 height 17
click at [779, 393] on input "Top" at bounding box center [773, 398] width 11 height 11
radio input "true"
click at [964, 378] on div "Bottom" at bounding box center [969, 377] width 93 height 31
click at [934, 393] on input "Bottom" at bounding box center [928, 398] width 11 height 11
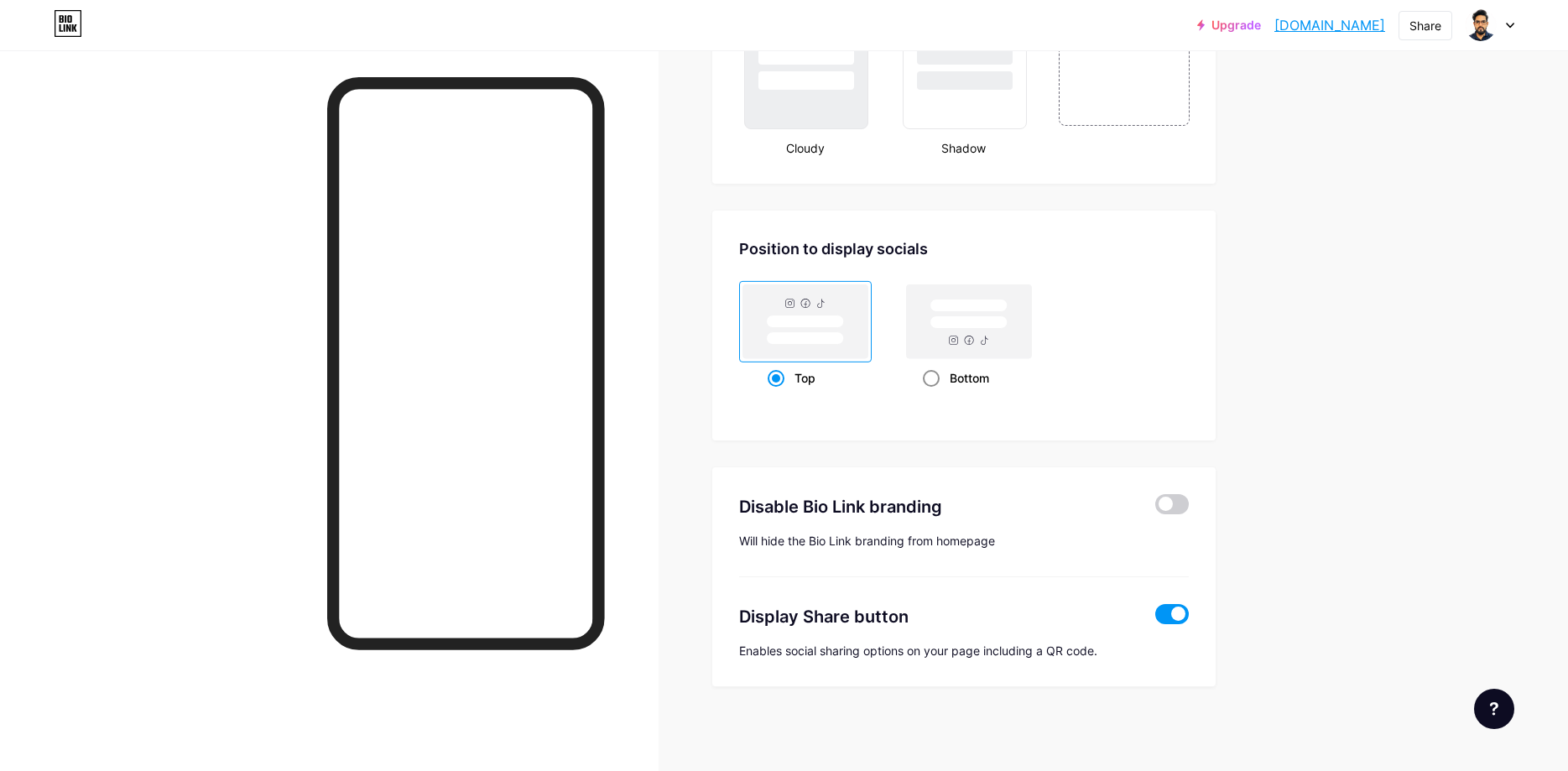
radio input "true"
click at [797, 376] on div "Top" at bounding box center [805, 377] width 75 height 31
click at [779, 393] on input "Top" at bounding box center [773, 398] width 11 height 11
radio input "true"
click at [984, 382] on div "Bottom" at bounding box center [969, 377] width 93 height 31
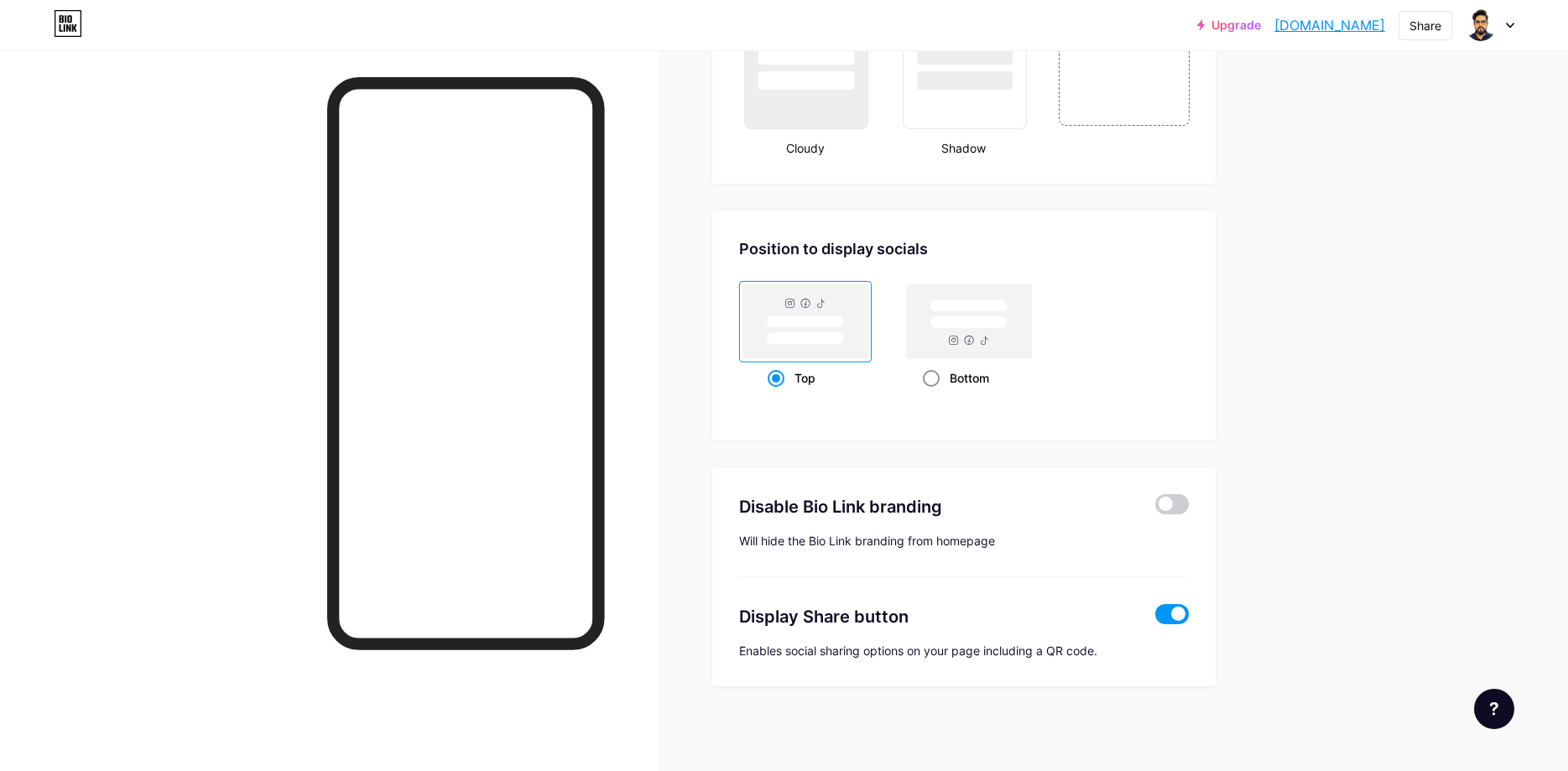
click at [934, 393] on input "Bottom" at bounding box center [928, 398] width 11 height 11
radio input "true"
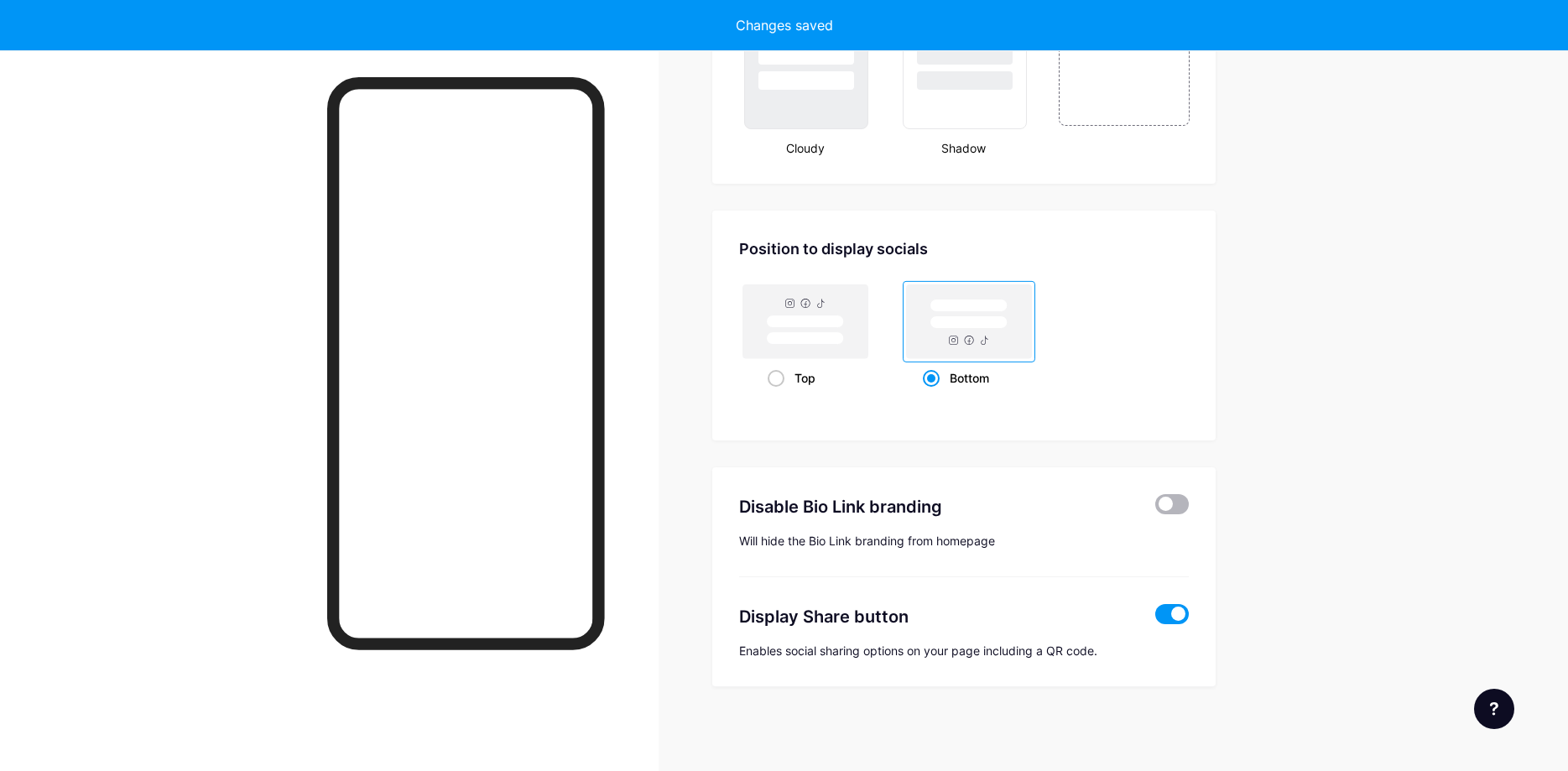
click at [1172, 503] on span at bounding box center [1172, 504] width 33 height 20
click at [1155, 508] on input "checkbox" at bounding box center [1155, 508] width 0 height 0
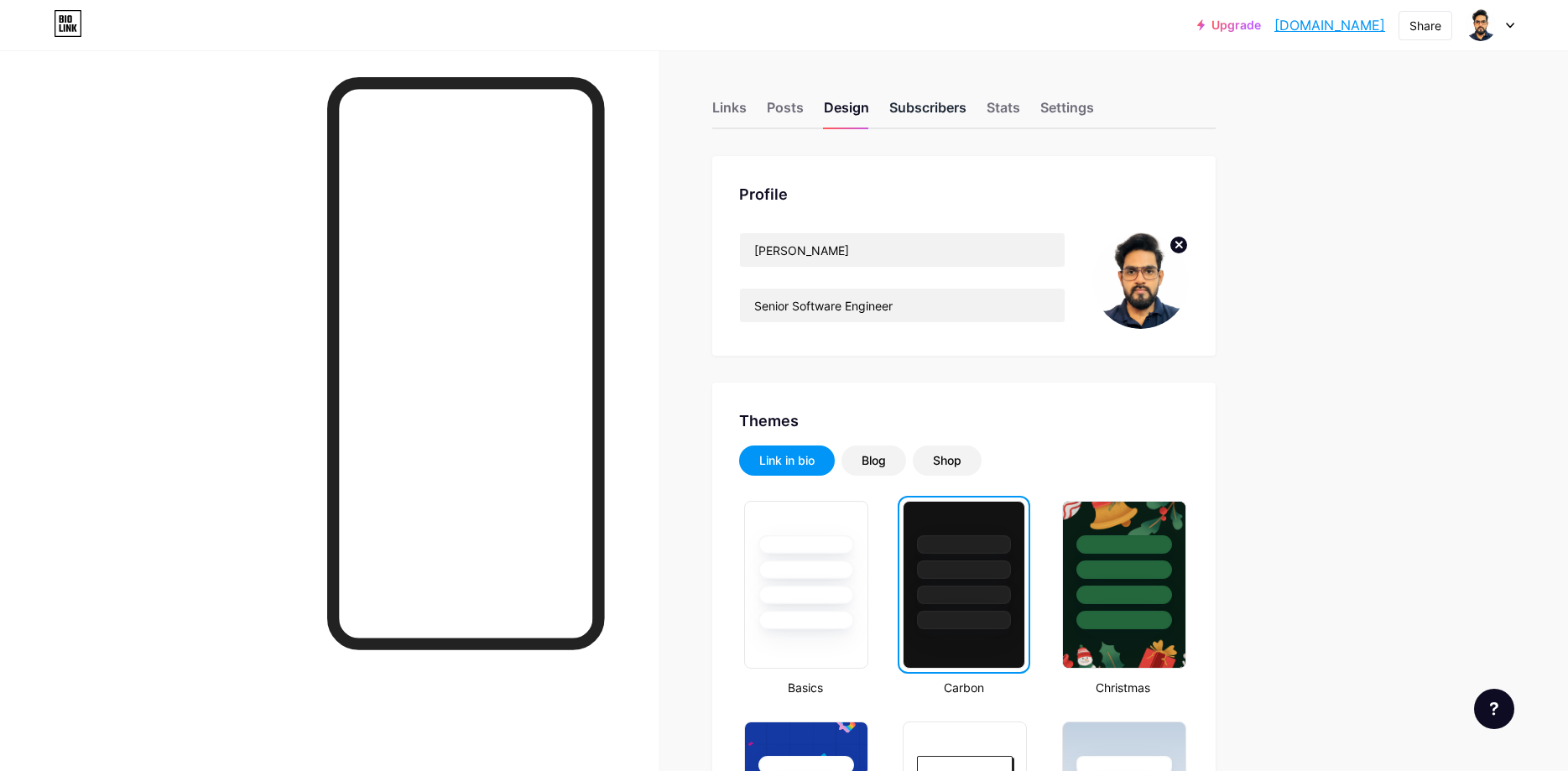
click at [924, 118] on div "Subscribers" at bounding box center [927, 112] width 77 height 31
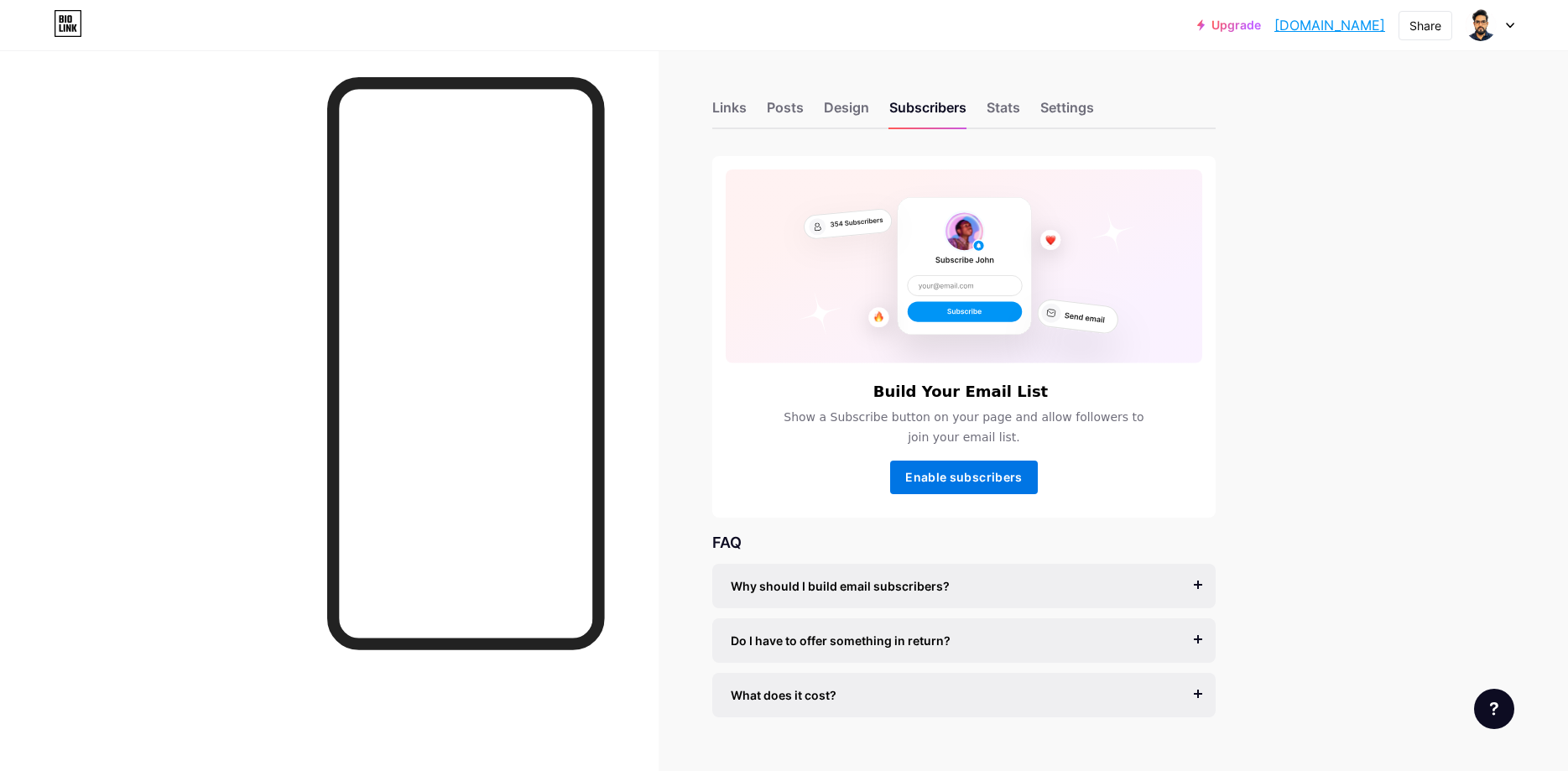
click at [985, 476] on span "Enable subscribers" at bounding box center [963, 476] width 117 height 14
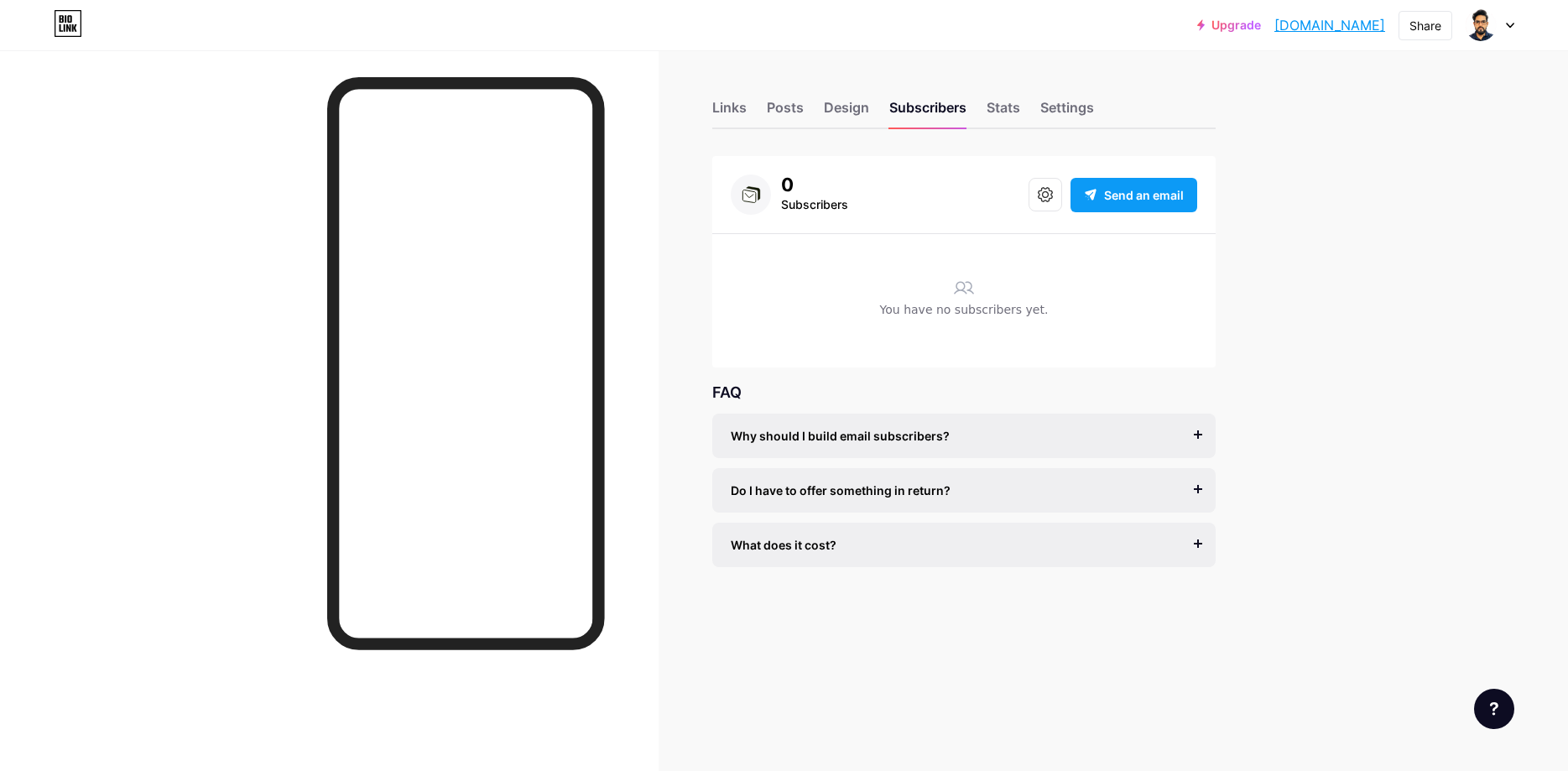
click at [1103, 196] on div "Send an email" at bounding box center [1134, 195] width 127 height 34
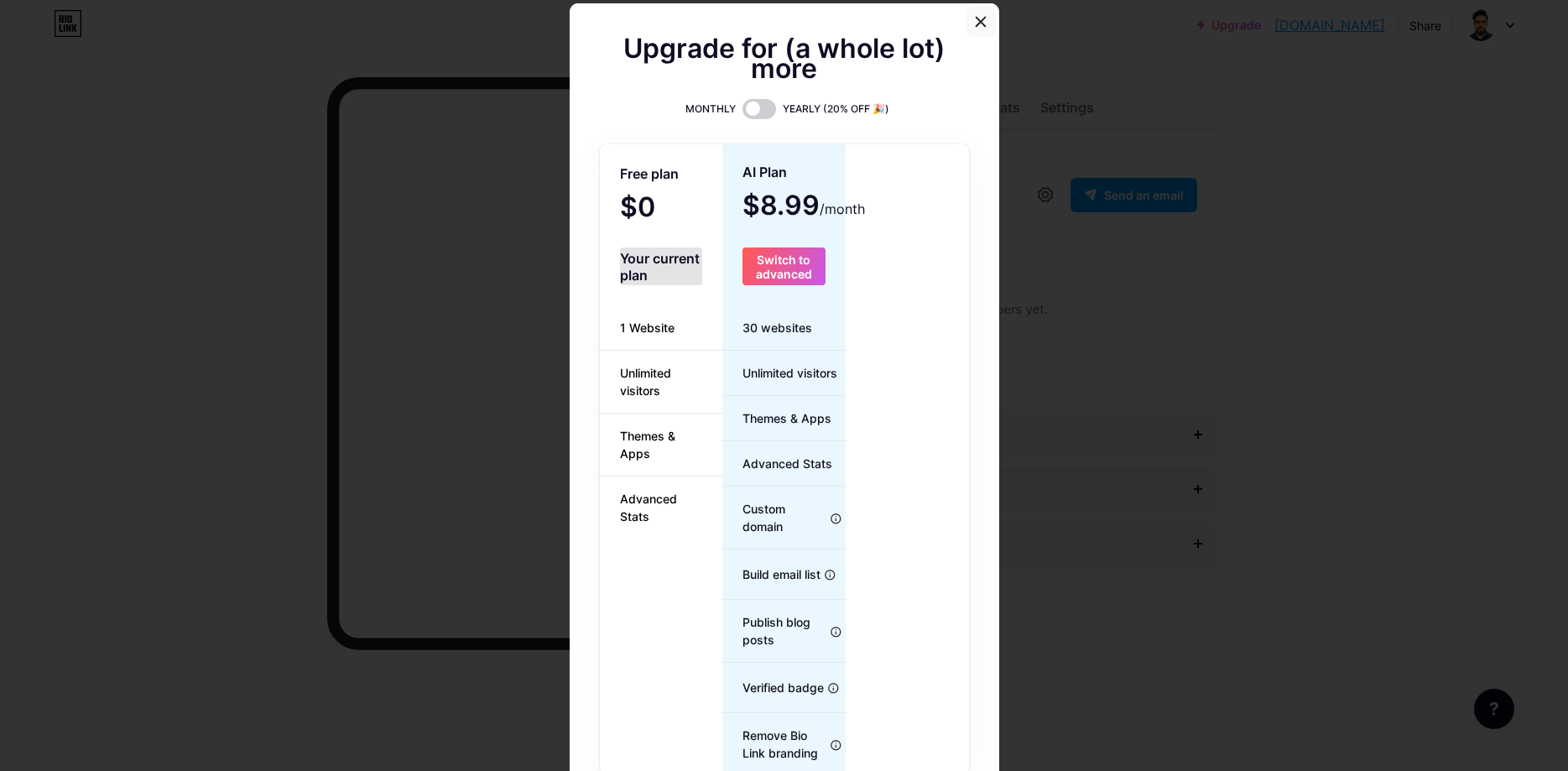
click at [985, 21] on icon at bounding box center [981, 21] width 13 height 13
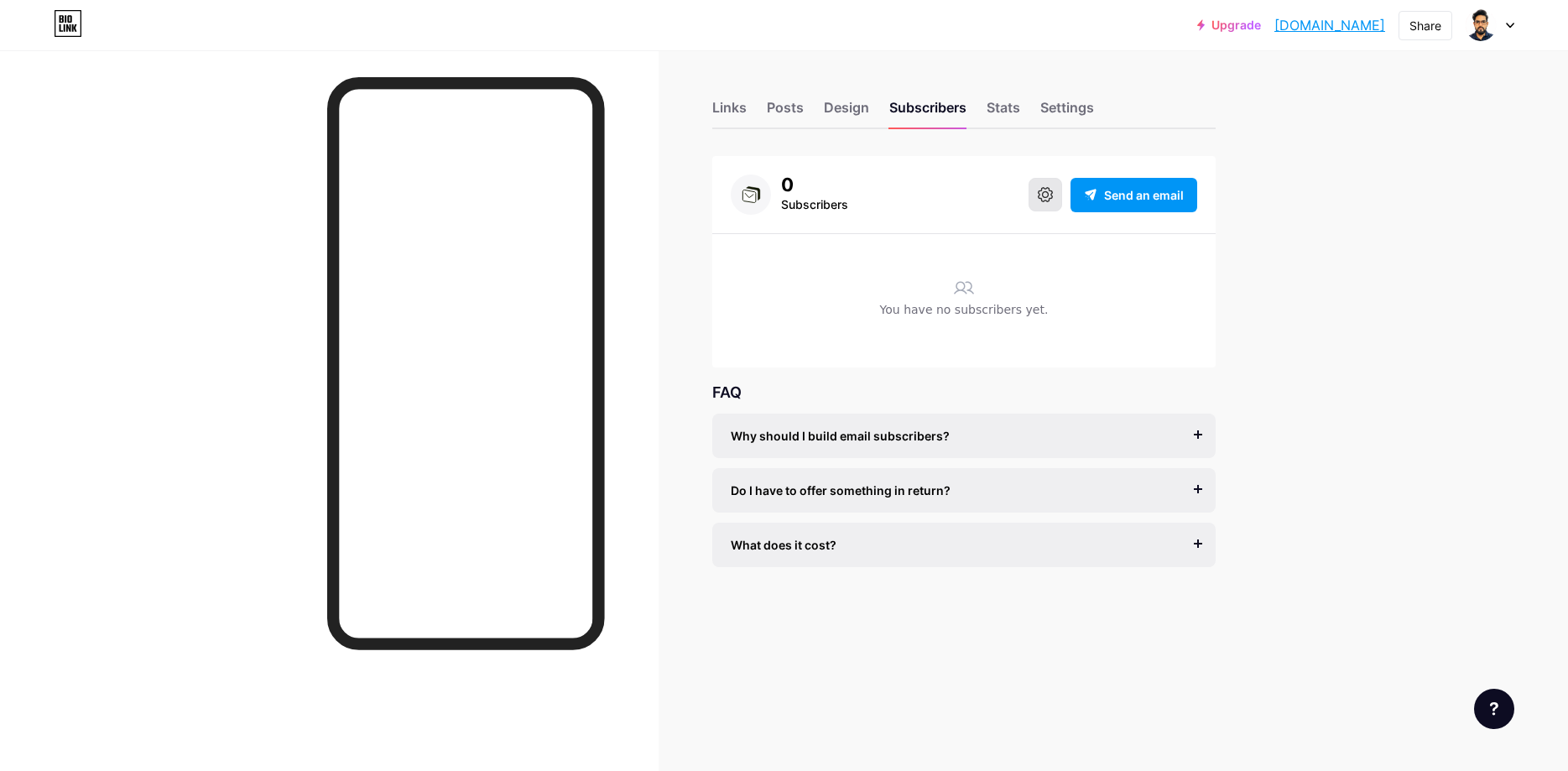
click at [1051, 186] on button at bounding box center [1045, 195] width 33 height 33
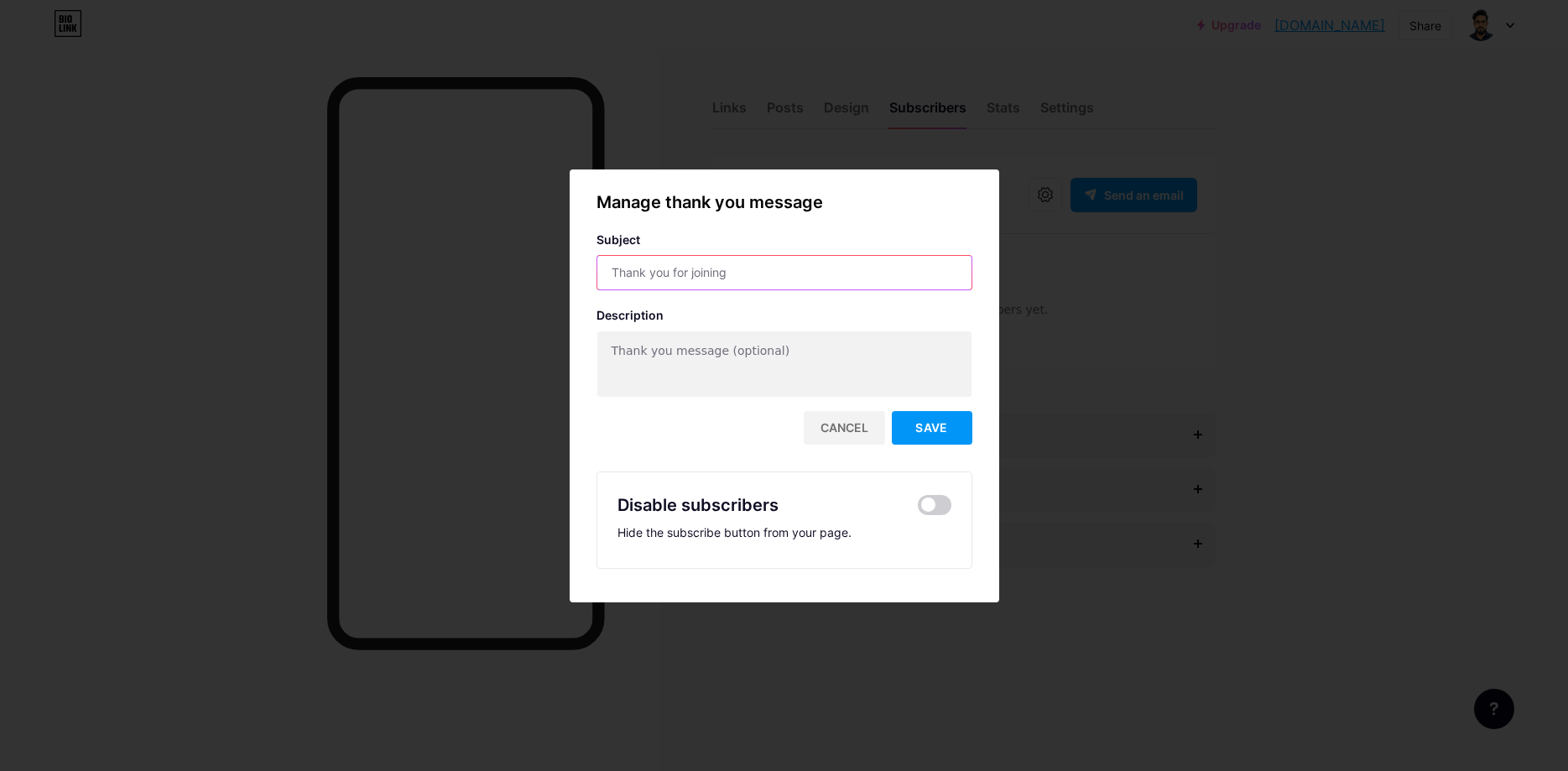
click at [746, 283] on input "text" at bounding box center [784, 272] width 375 height 33
click at [844, 427] on div "Cancel" at bounding box center [845, 427] width 82 height 33
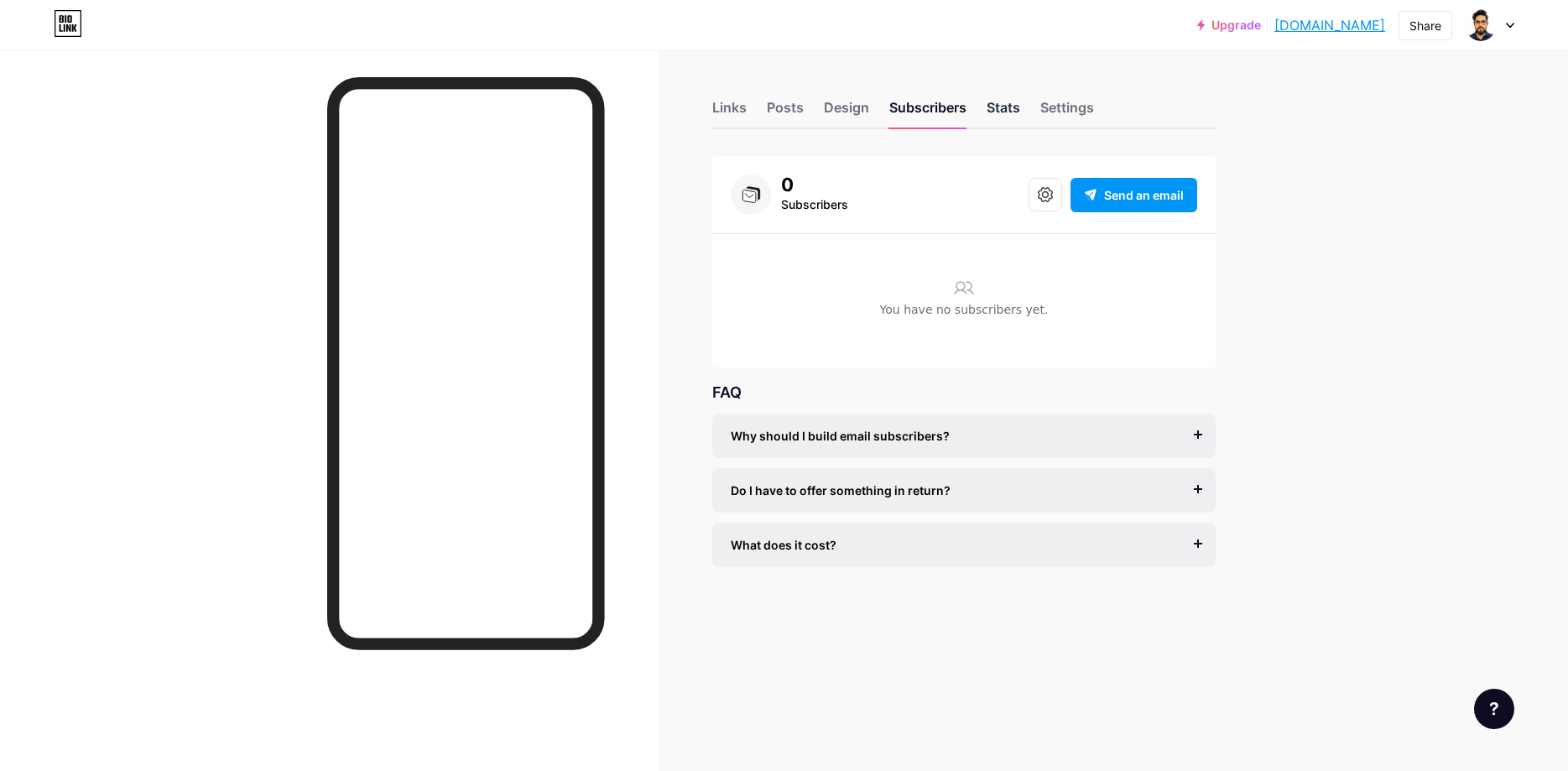
click at [1009, 119] on div "Stats" at bounding box center [1003, 112] width 33 height 31
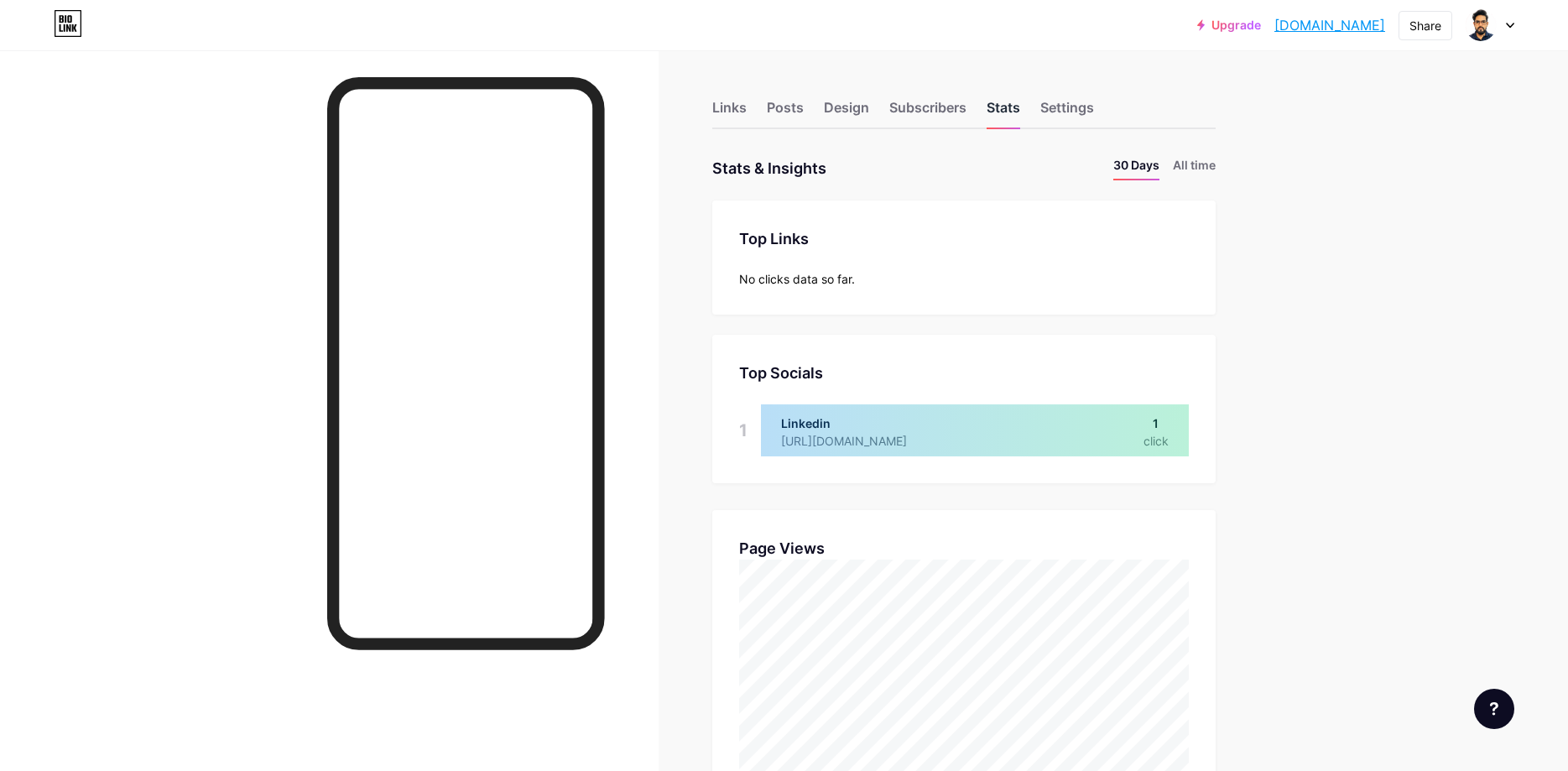
scroll to position [771, 1568]
click at [1061, 127] on div "Settings" at bounding box center [1067, 112] width 54 height 31
click at [1067, 110] on div "Settings" at bounding box center [1067, 112] width 54 height 31
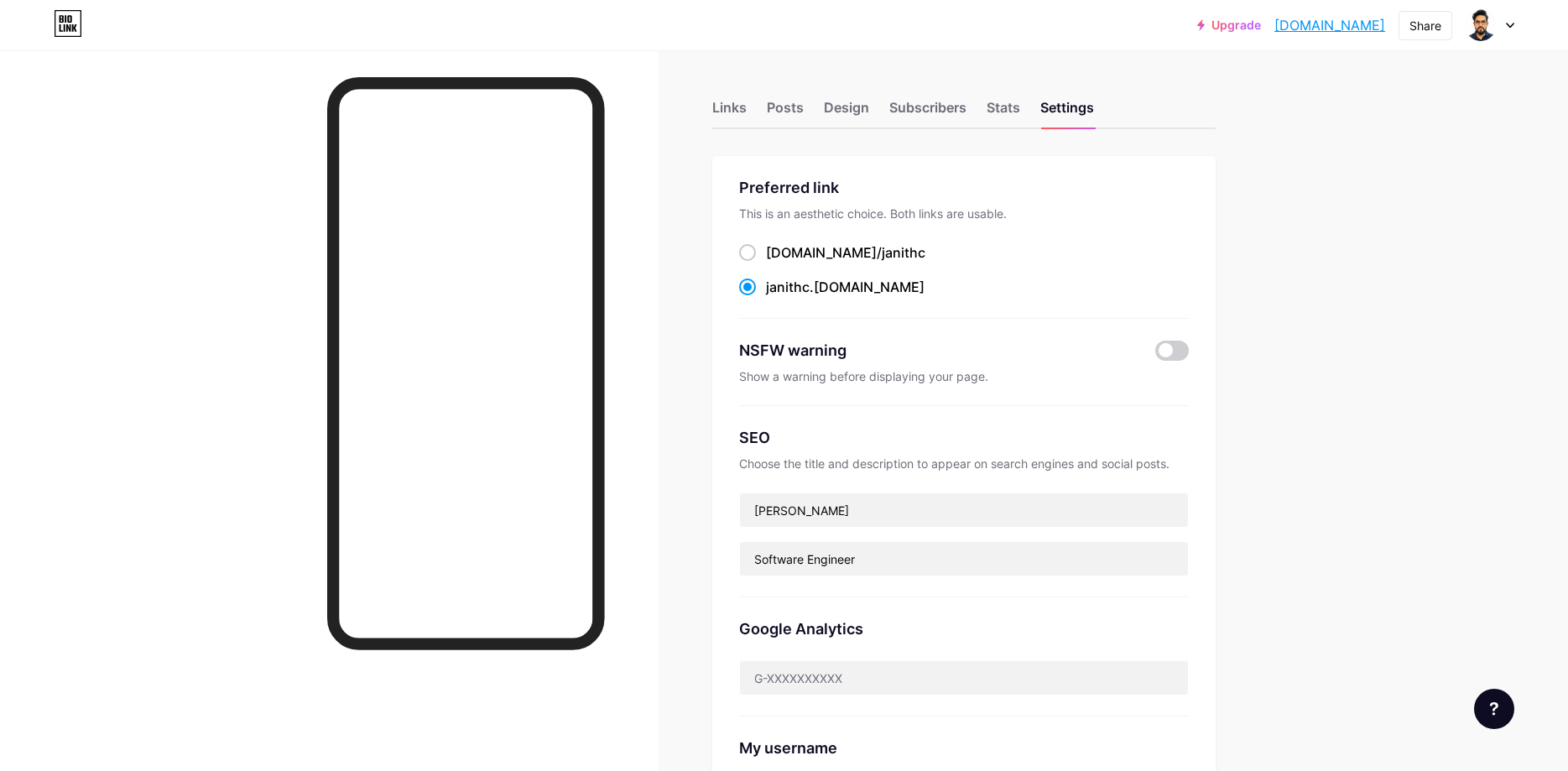
drag, startPoint x: 873, startPoint y: 286, endPoint x: 763, endPoint y: 301, distance: 111.0
click at [763, 297] on div "Preferred link This is an aesthetic choice. Both links are usable. [DOMAIN_NAME…" at bounding box center [963, 247] width 450 height 143
click at [724, 117] on div "Links" at bounding box center [729, 112] width 34 height 31
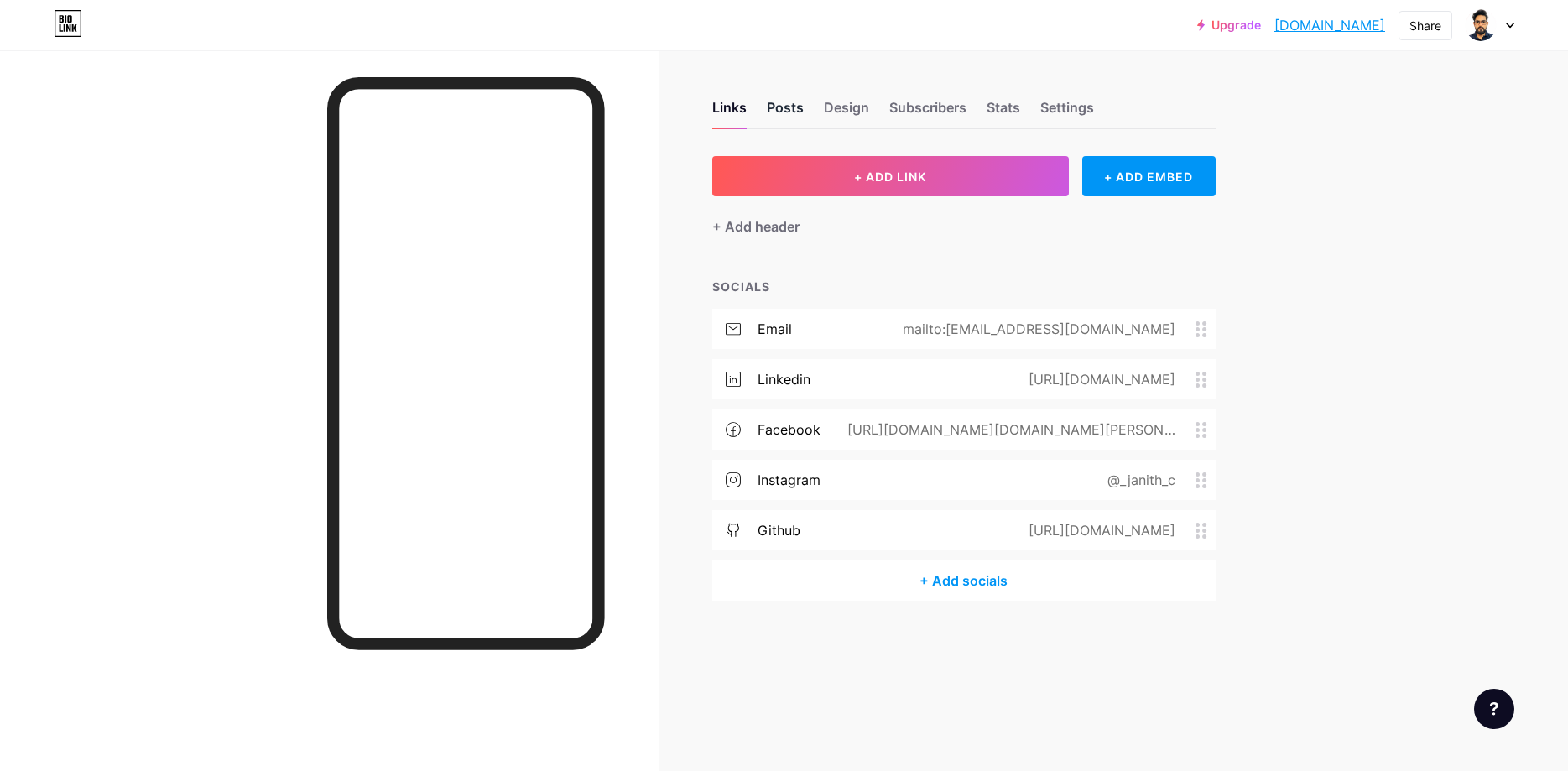
click at [779, 118] on div "Posts" at bounding box center [785, 112] width 37 height 31
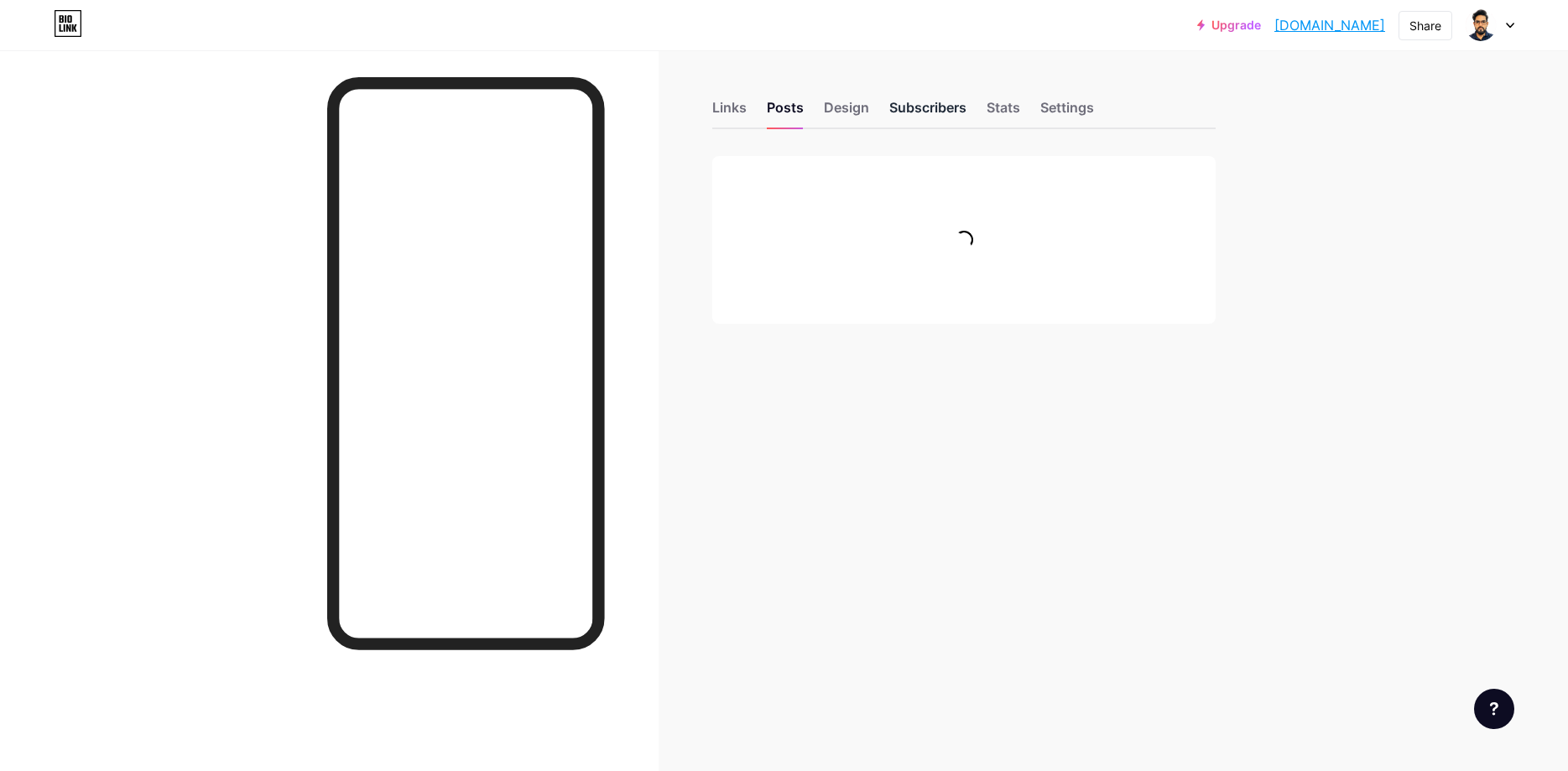
click at [924, 105] on div "Subscribers" at bounding box center [927, 112] width 77 height 31
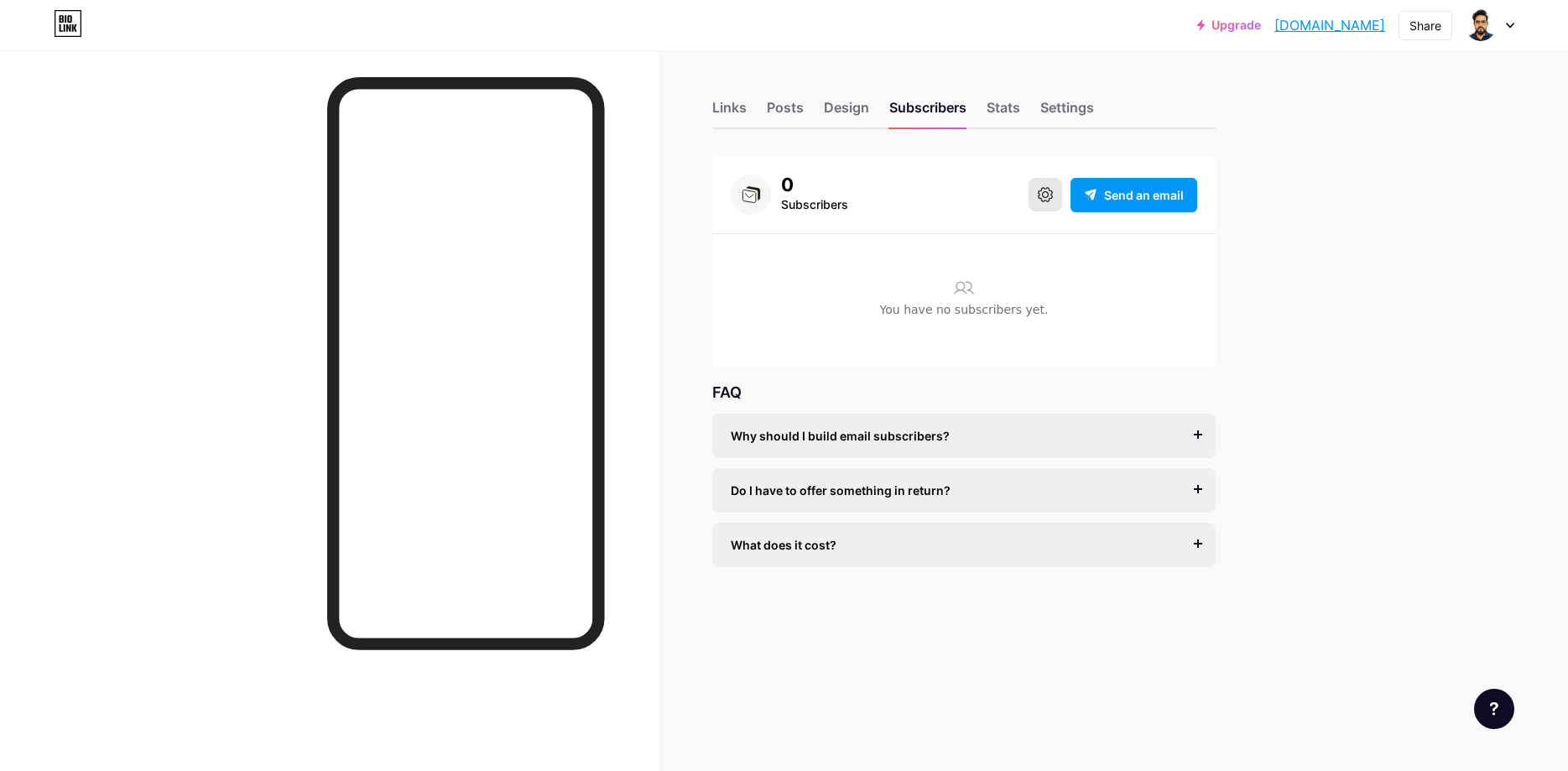
click at [1045, 192] on icon at bounding box center [1045, 195] width 15 height 15
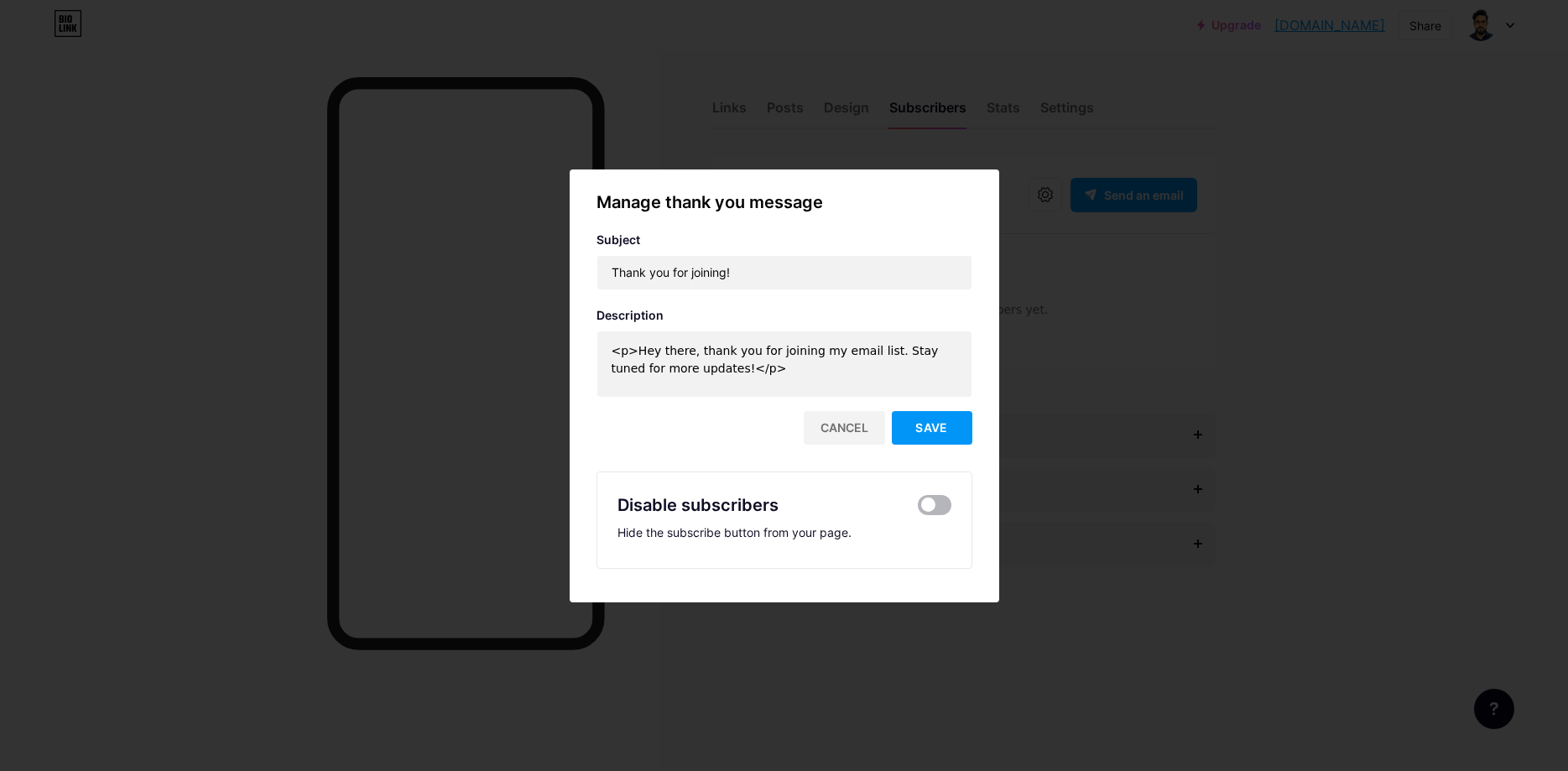
click at [946, 502] on span at bounding box center [935, 505] width 33 height 20
click at [918, 509] on input "checkbox" at bounding box center [918, 509] width 0 height 0
click at [1154, 309] on div at bounding box center [784, 386] width 1568 height 771
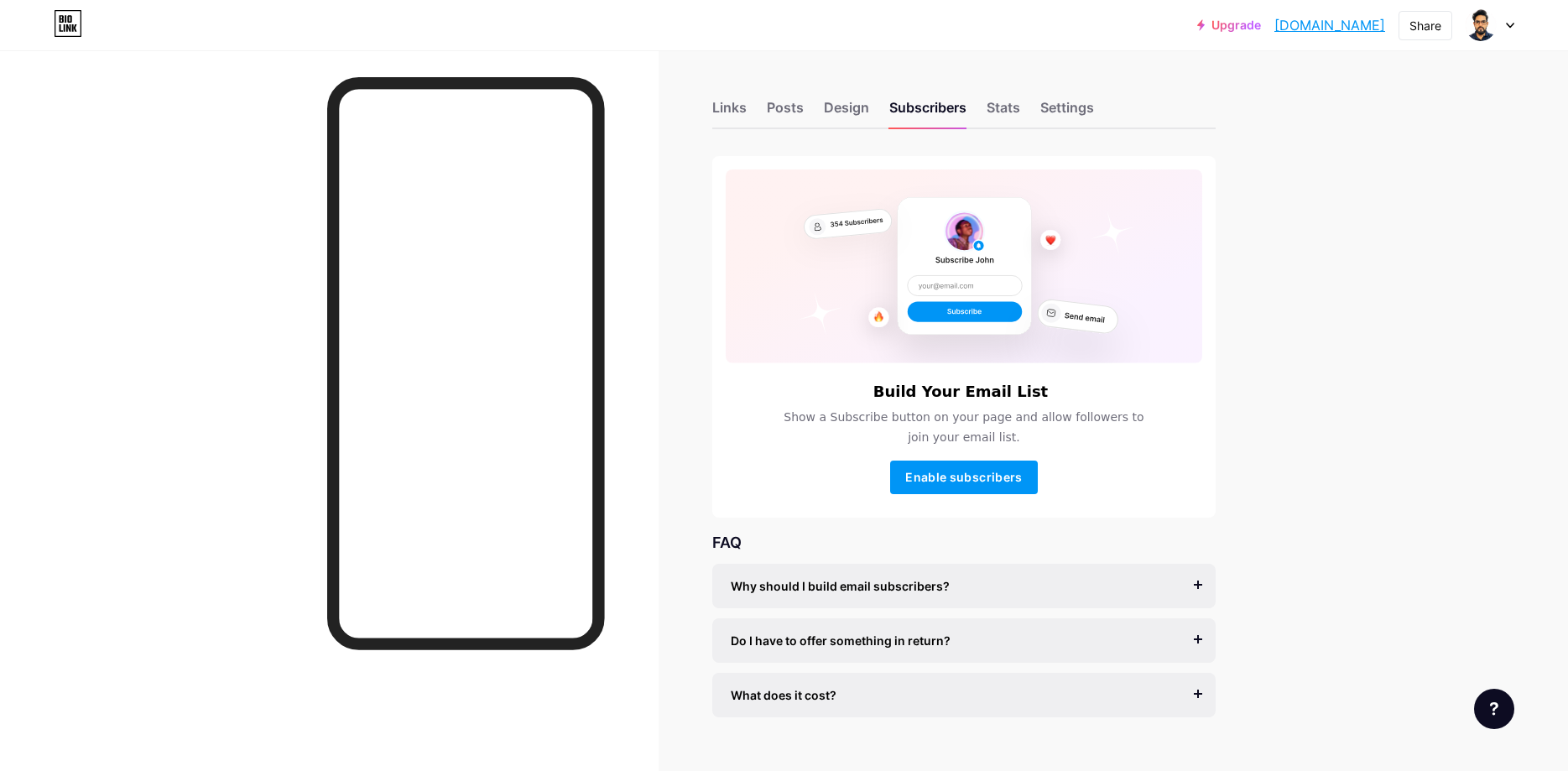
click at [975, 586] on div "Why should I build email subscribers?" at bounding box center [963, 586] width 466 height 18
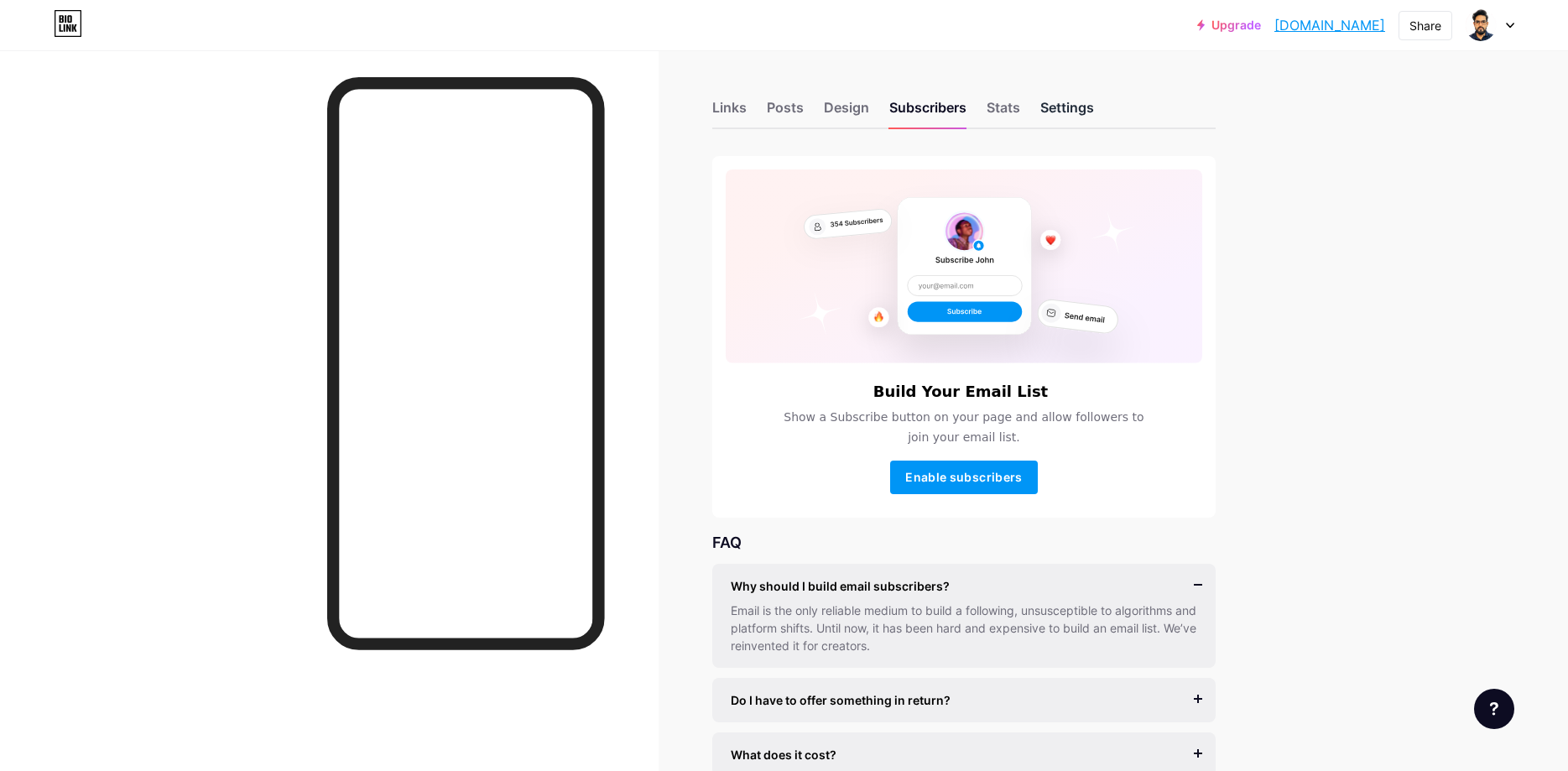
click at [1073, 108] on div "Settings" at bounding box center [1067, 112] width 54 height 31
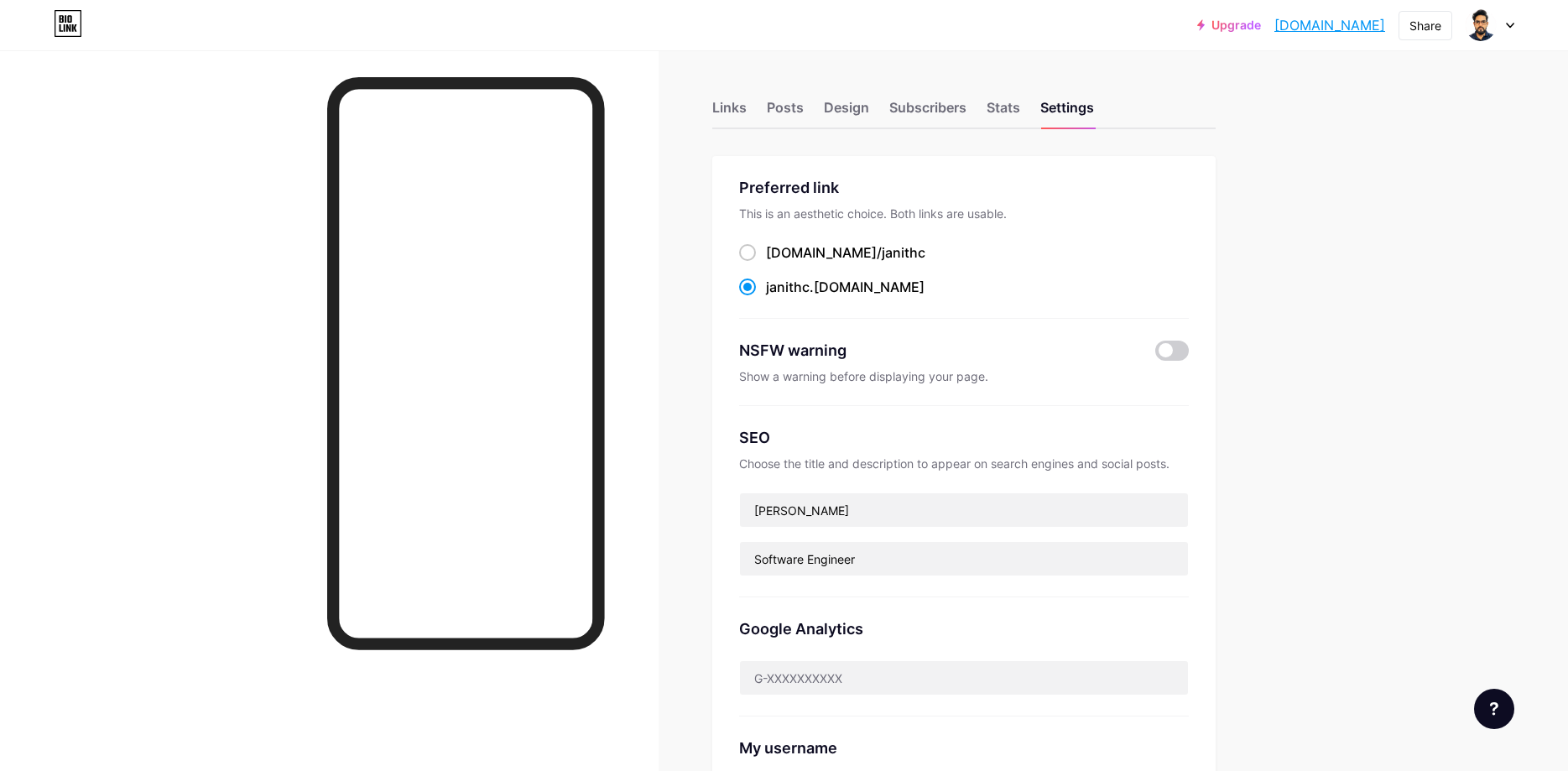
scroll to position [285, 0]
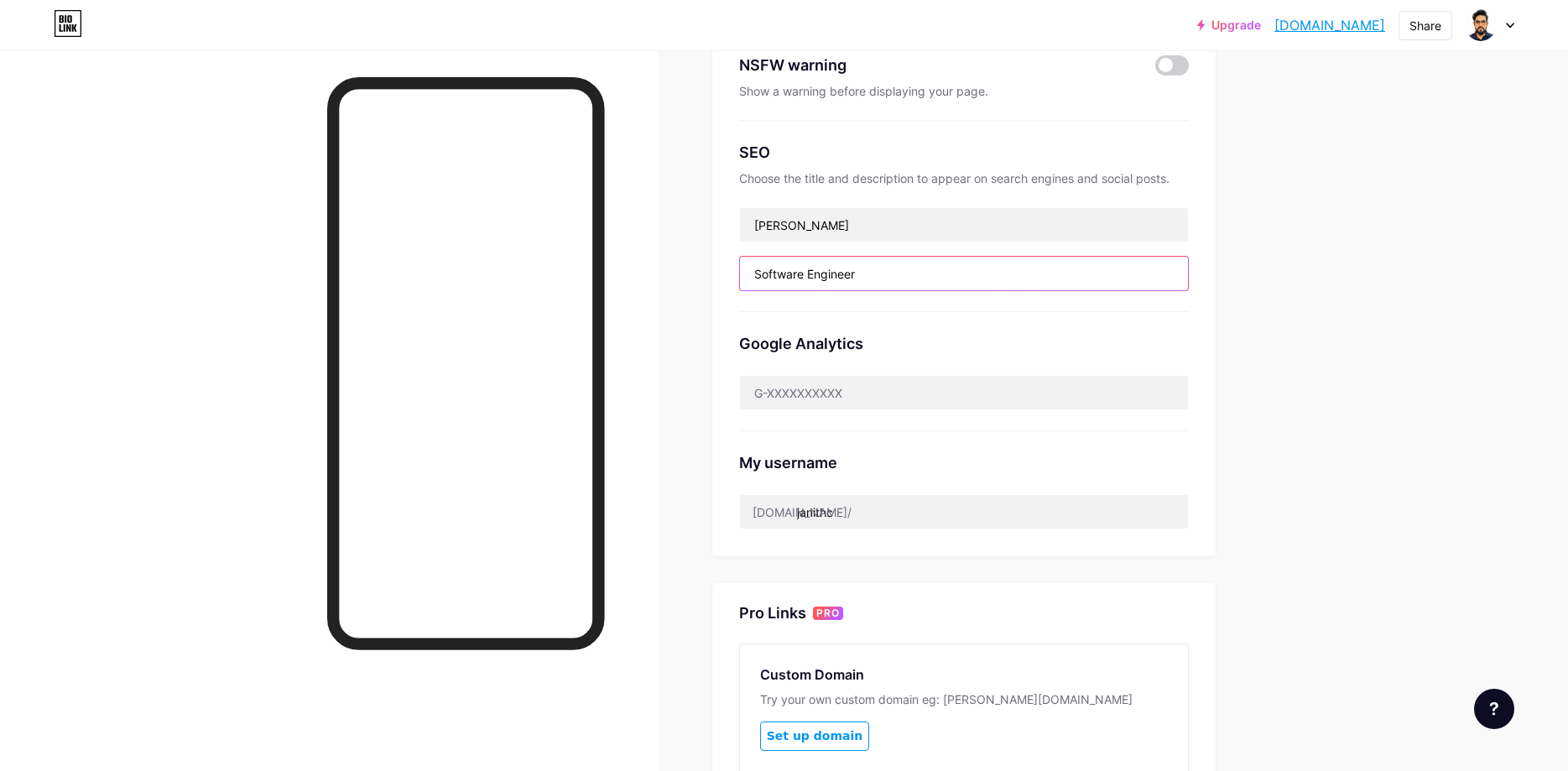
click at [756, 277] on input "Software Engineer" at bounding box center [963, 273] width 448 height 33
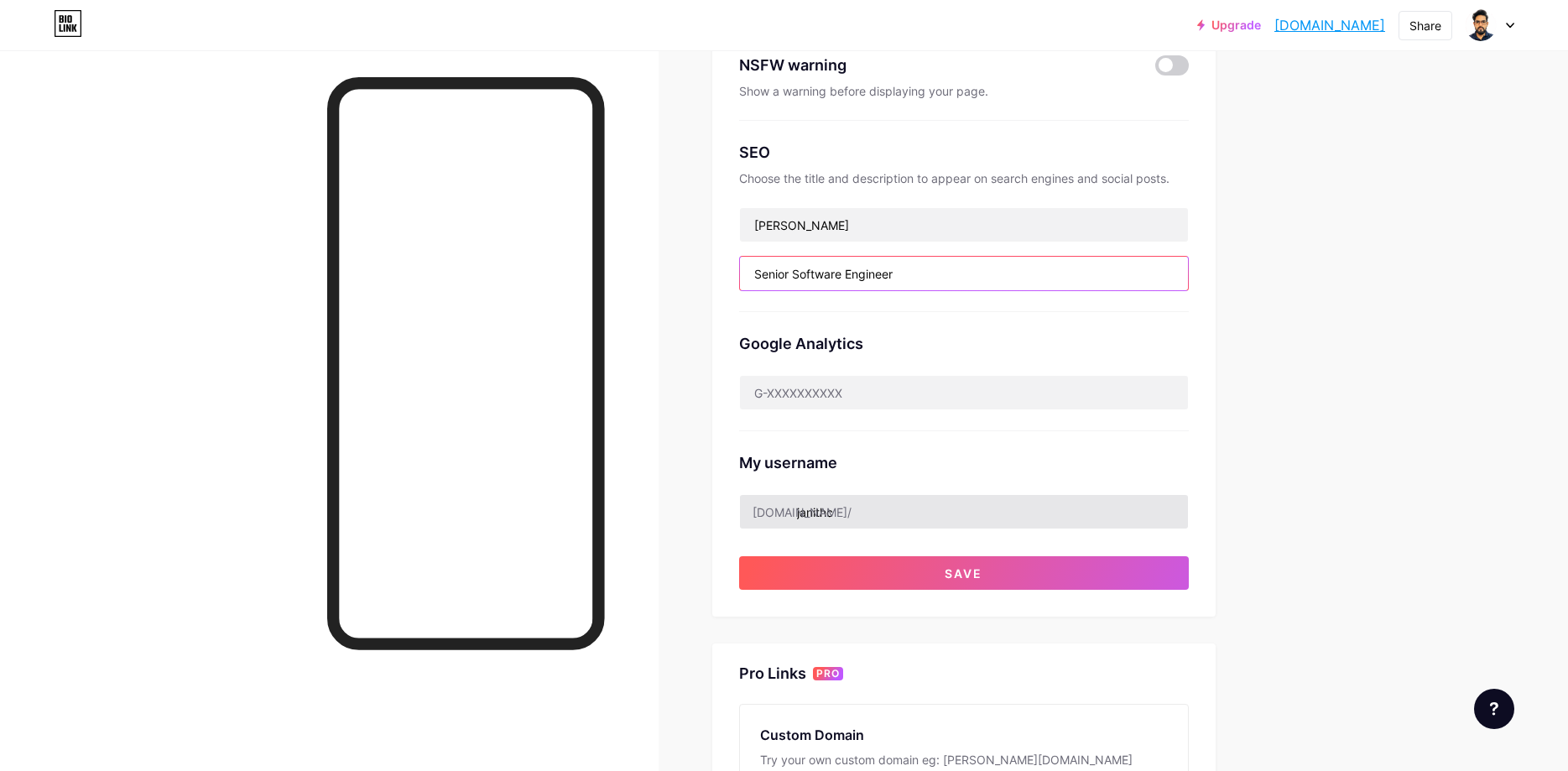
type input "Senior Software Engineer"
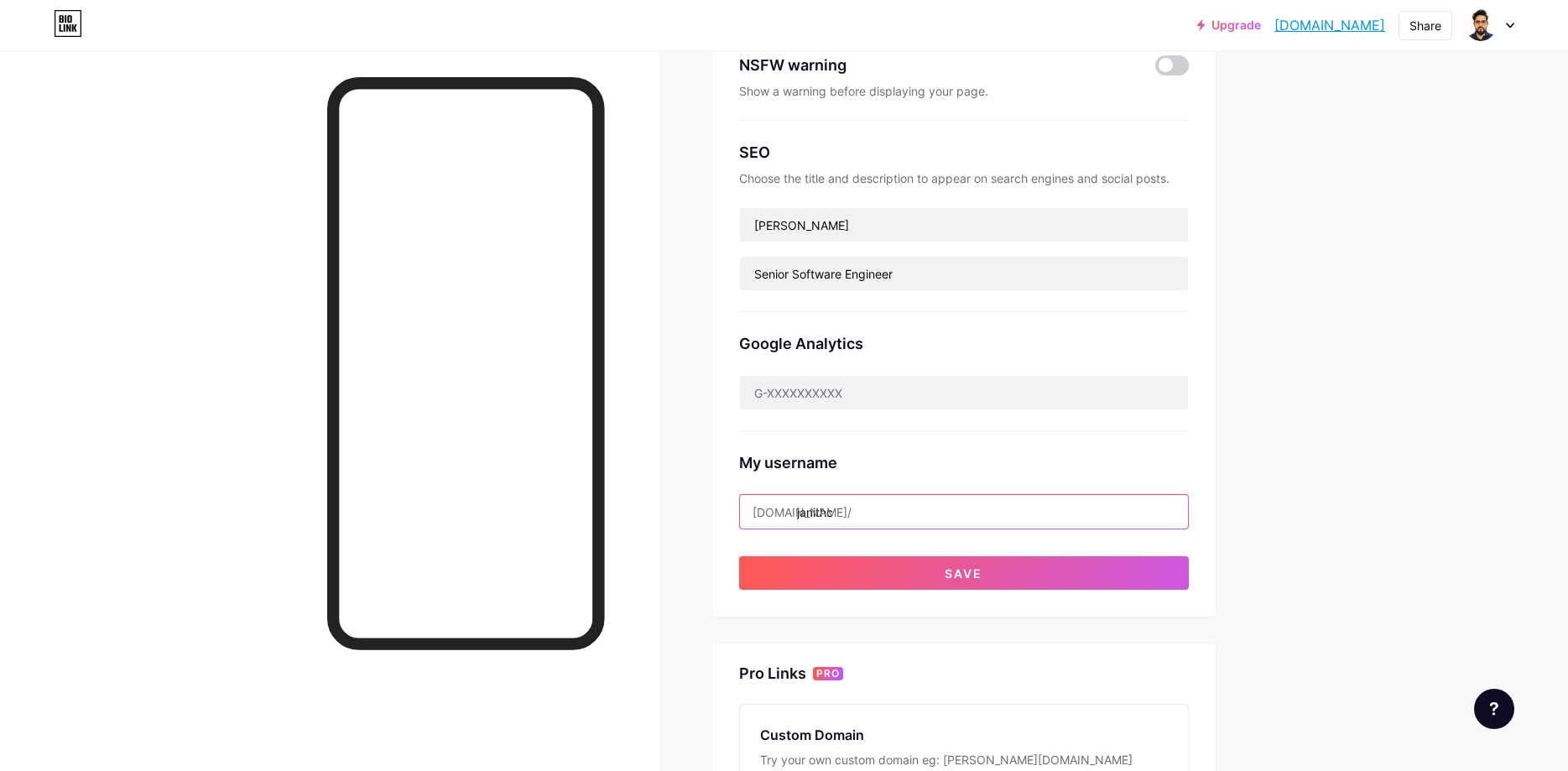
click at [803, 502] on input "janithc" at bounding box center [963, 512] width 448 height 33
click at [841, 507] on input "janithc" at bounding box center [963, 512] width 448 height 33
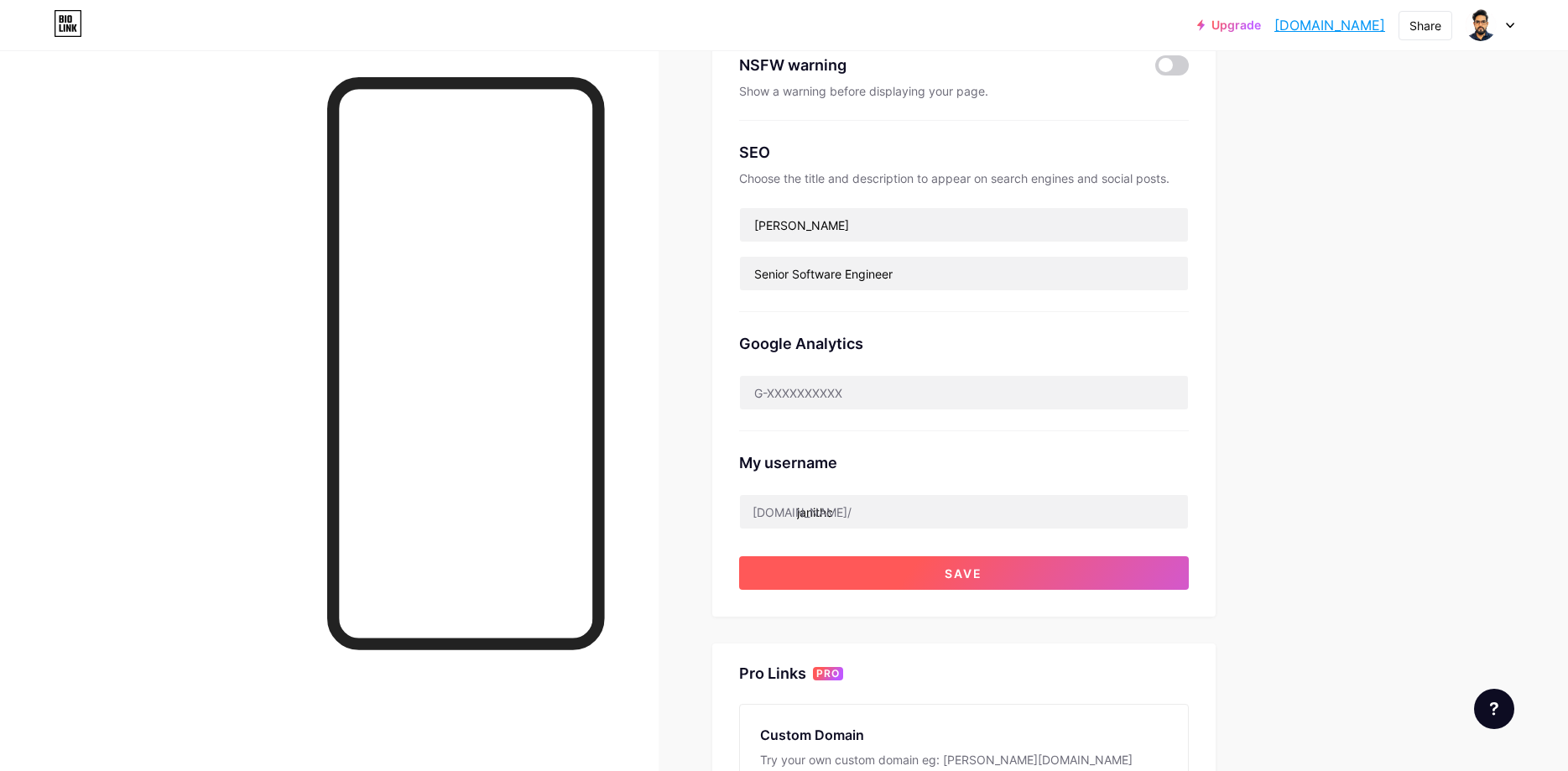
click at [902, 580] on button "Save" at bounding box center [963, 573] width 450 height 33
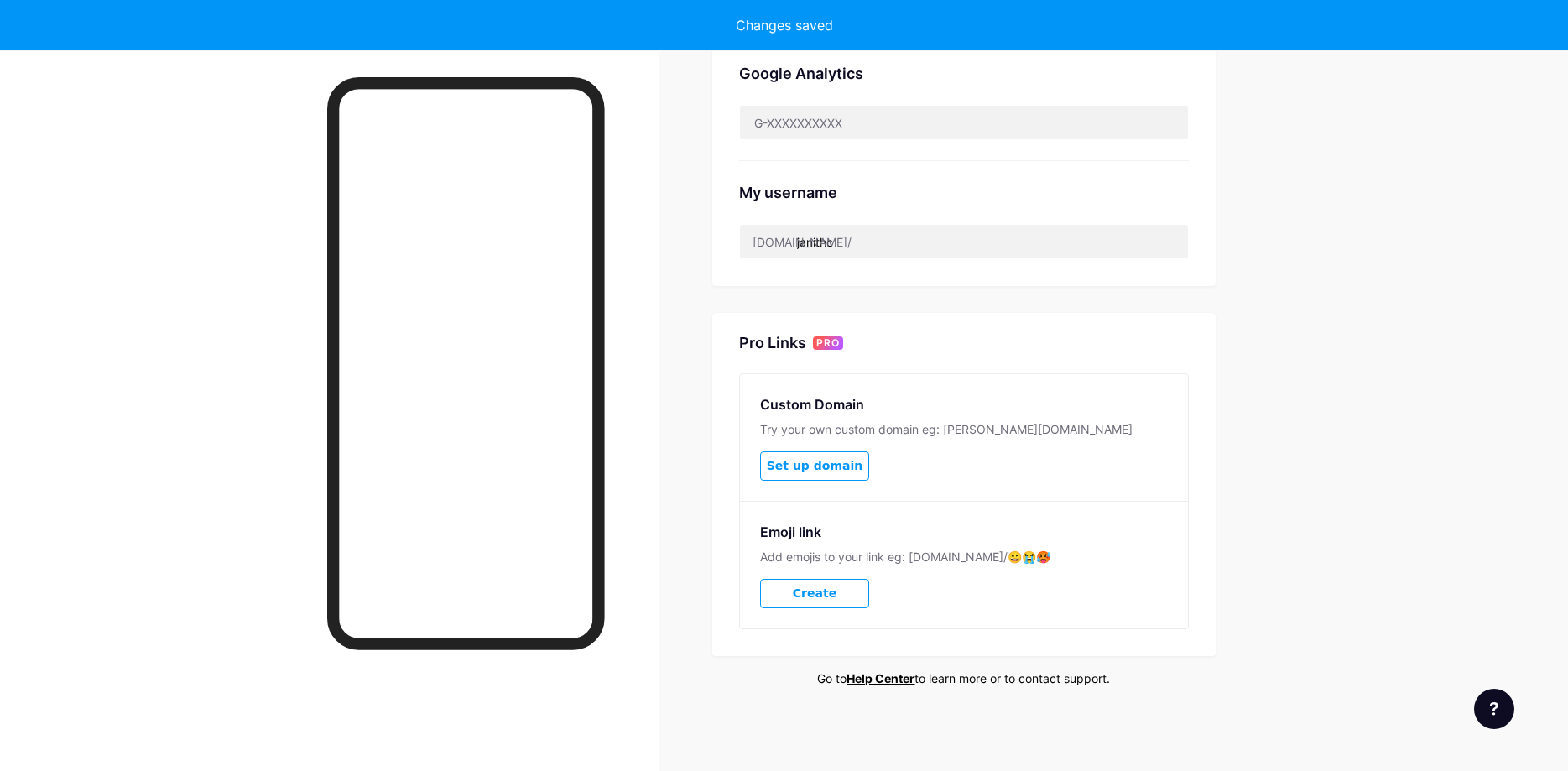
scroll to position [554, 0]
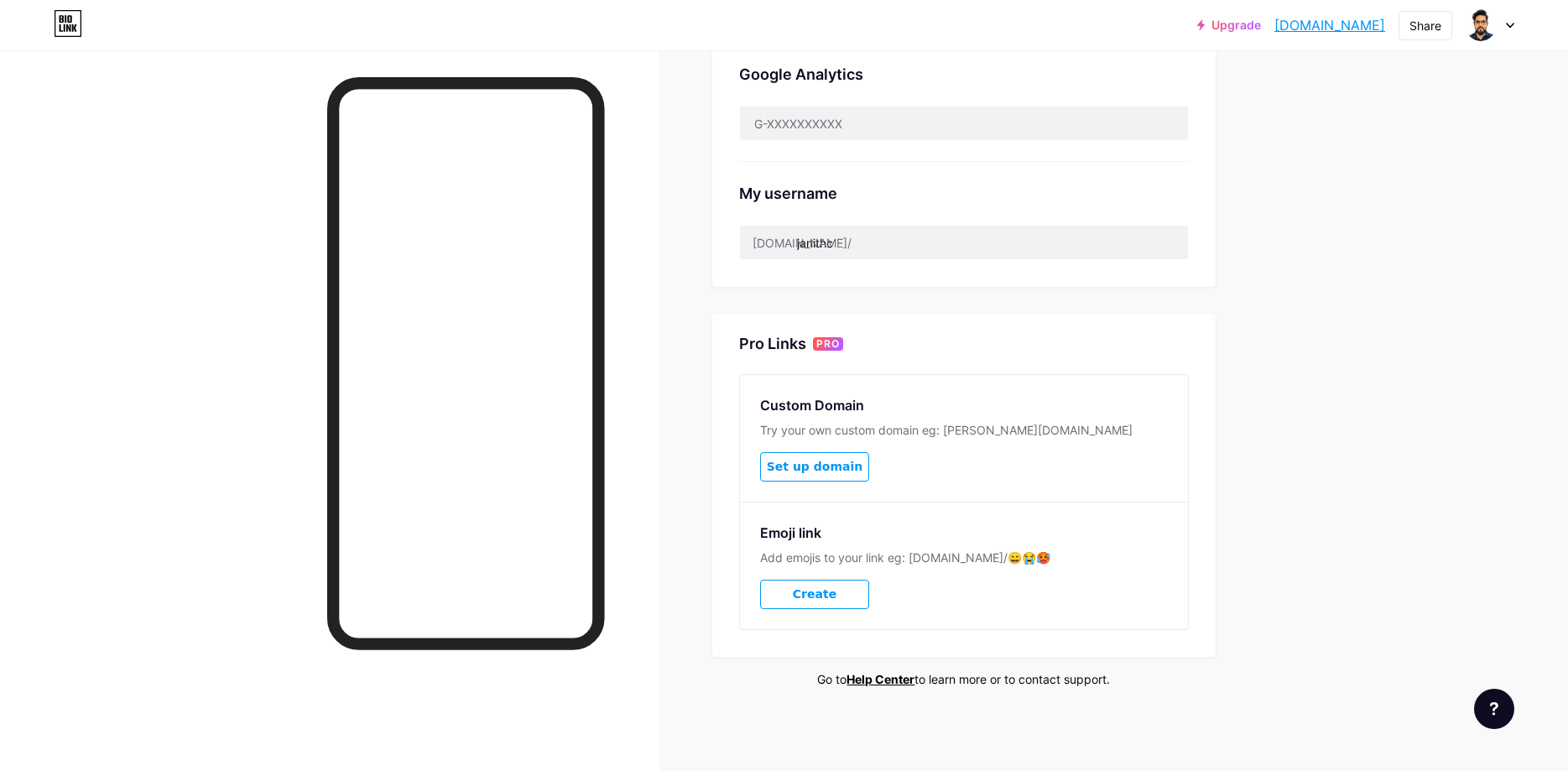
click at [848, 461] on span "Set up domain" at bounding box center [814, 466] width 96 height 14
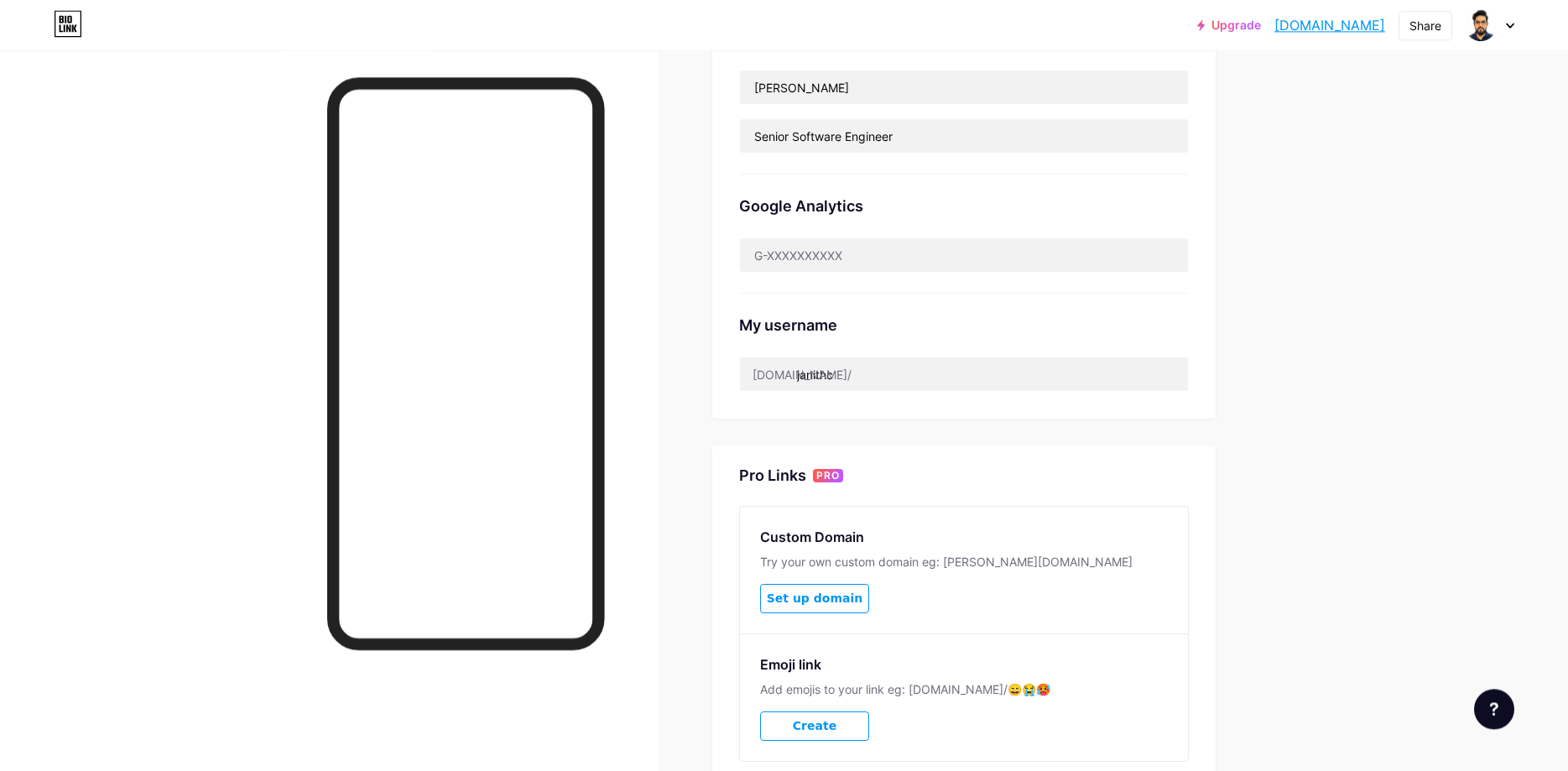
scroll to position [554, 0]
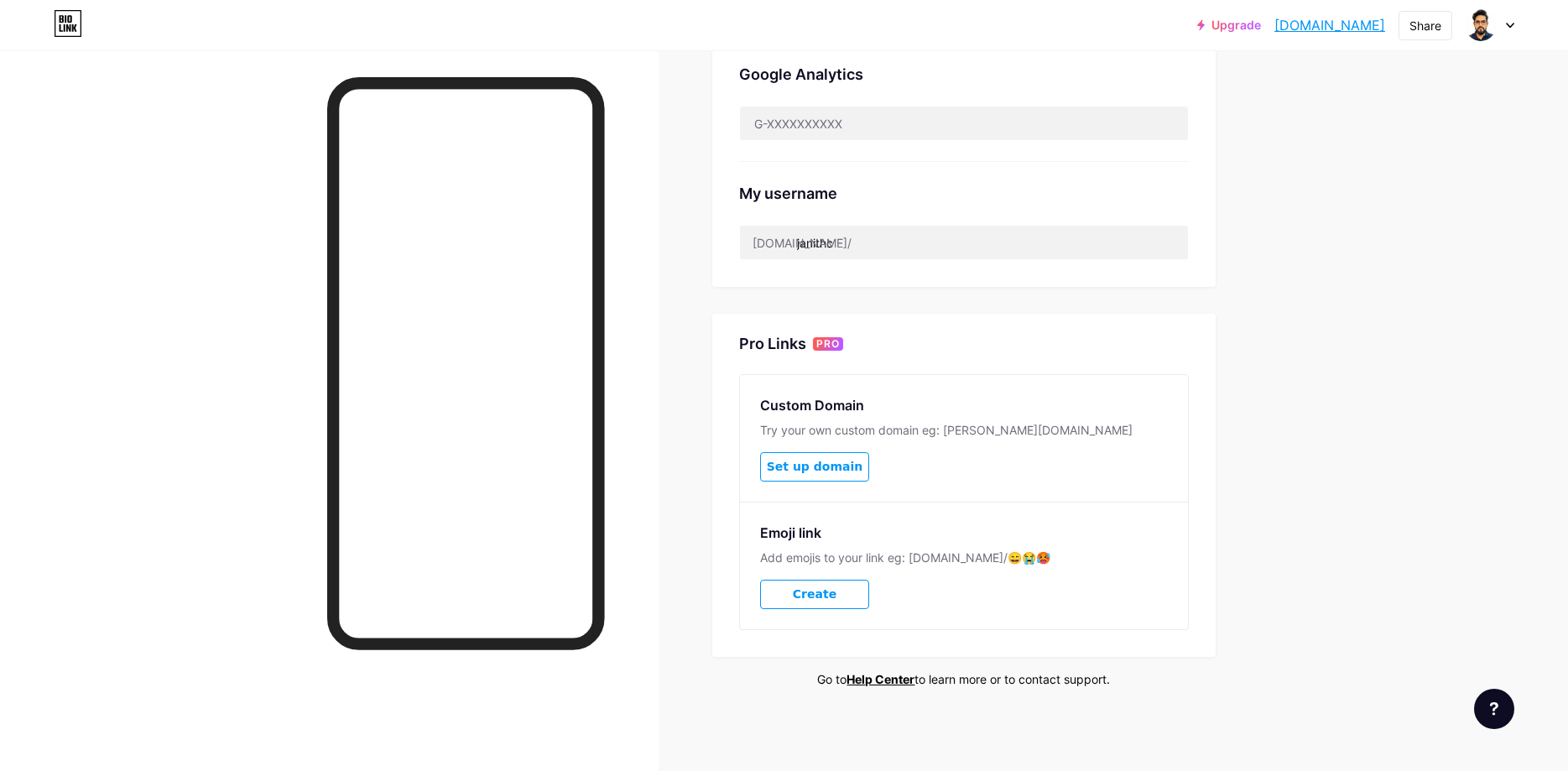
click at [791, 596] on button "Create" at bounding box center [815, 594] width 109 height 30
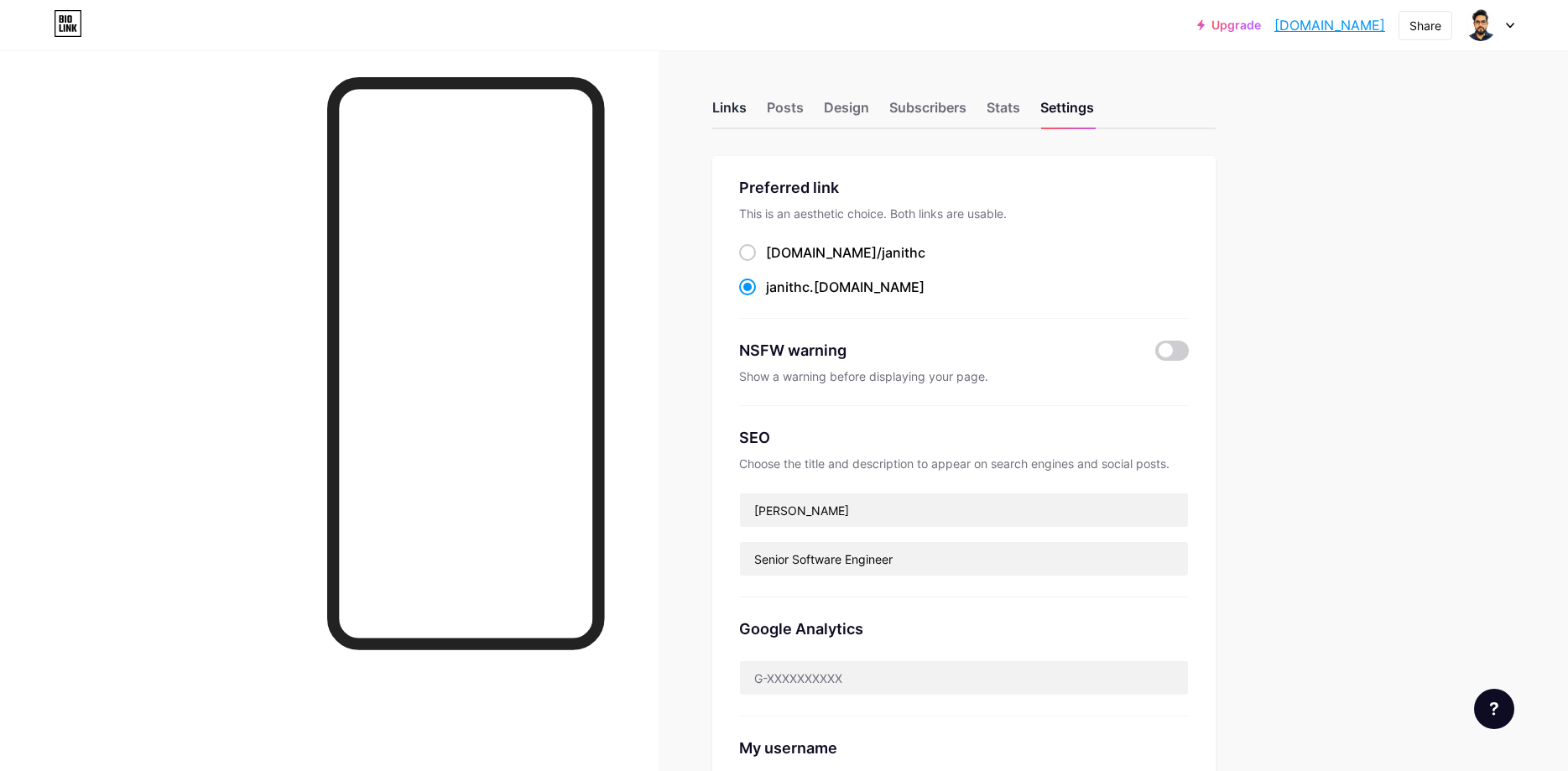
click at [720, 113] on div "Links" at bounding box center [729, 112] width 34 height 31
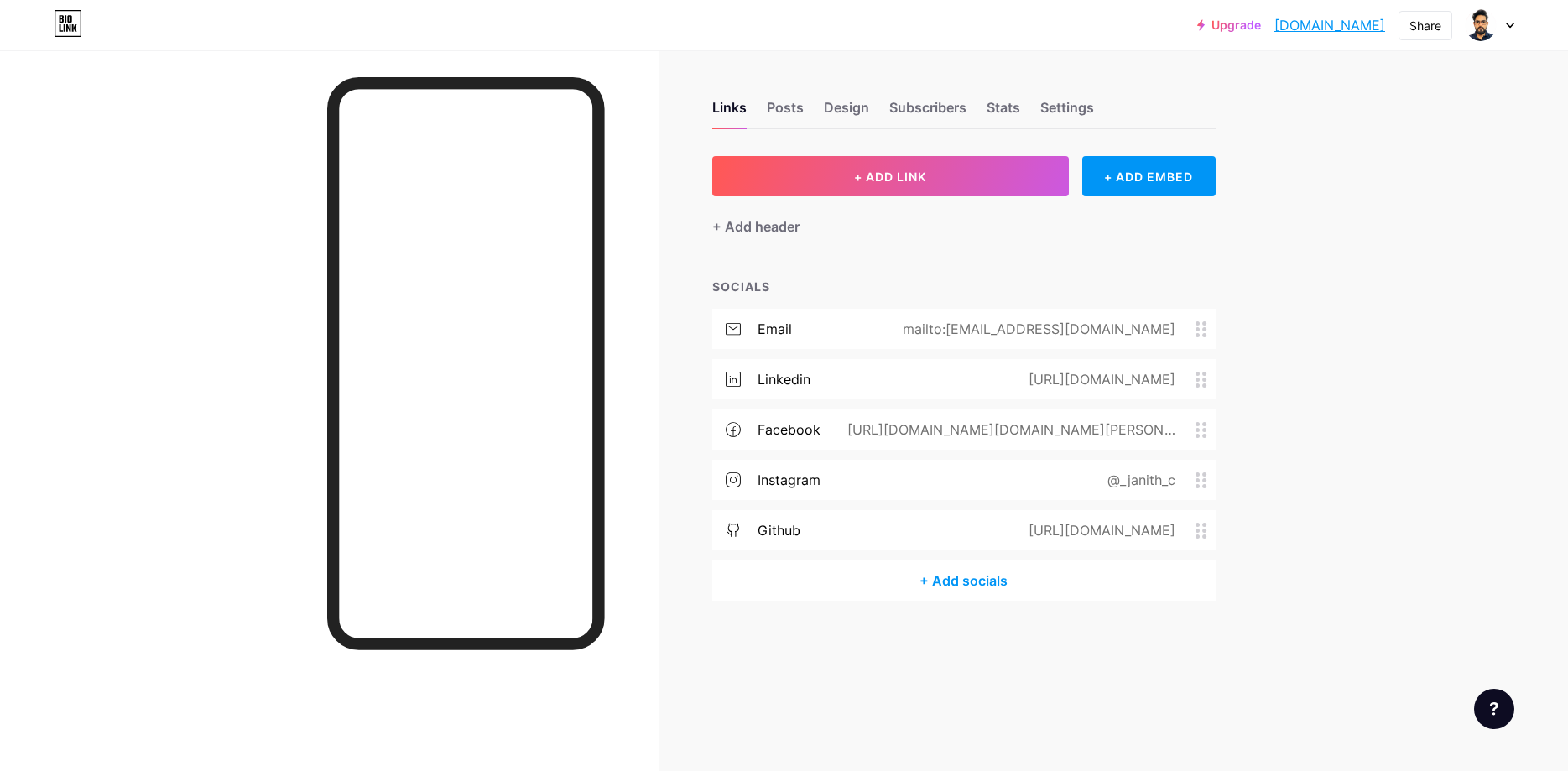
click at [955, 579] on div "+ Add socials" at bounding box center [963, 579] width 504 height 40
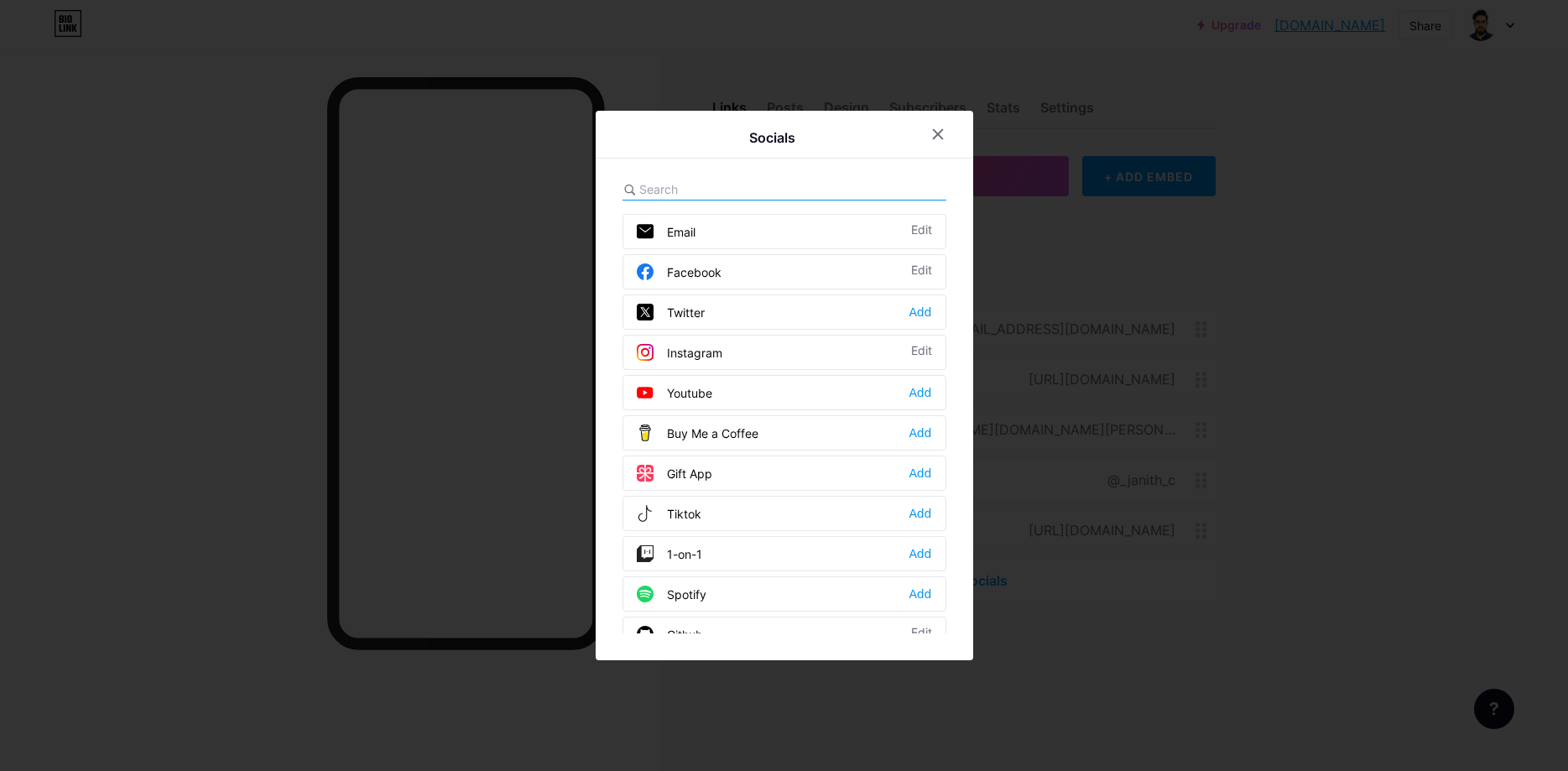
click at [1261, 686] on div at bounding box center [784, 386] width 1568 height 771
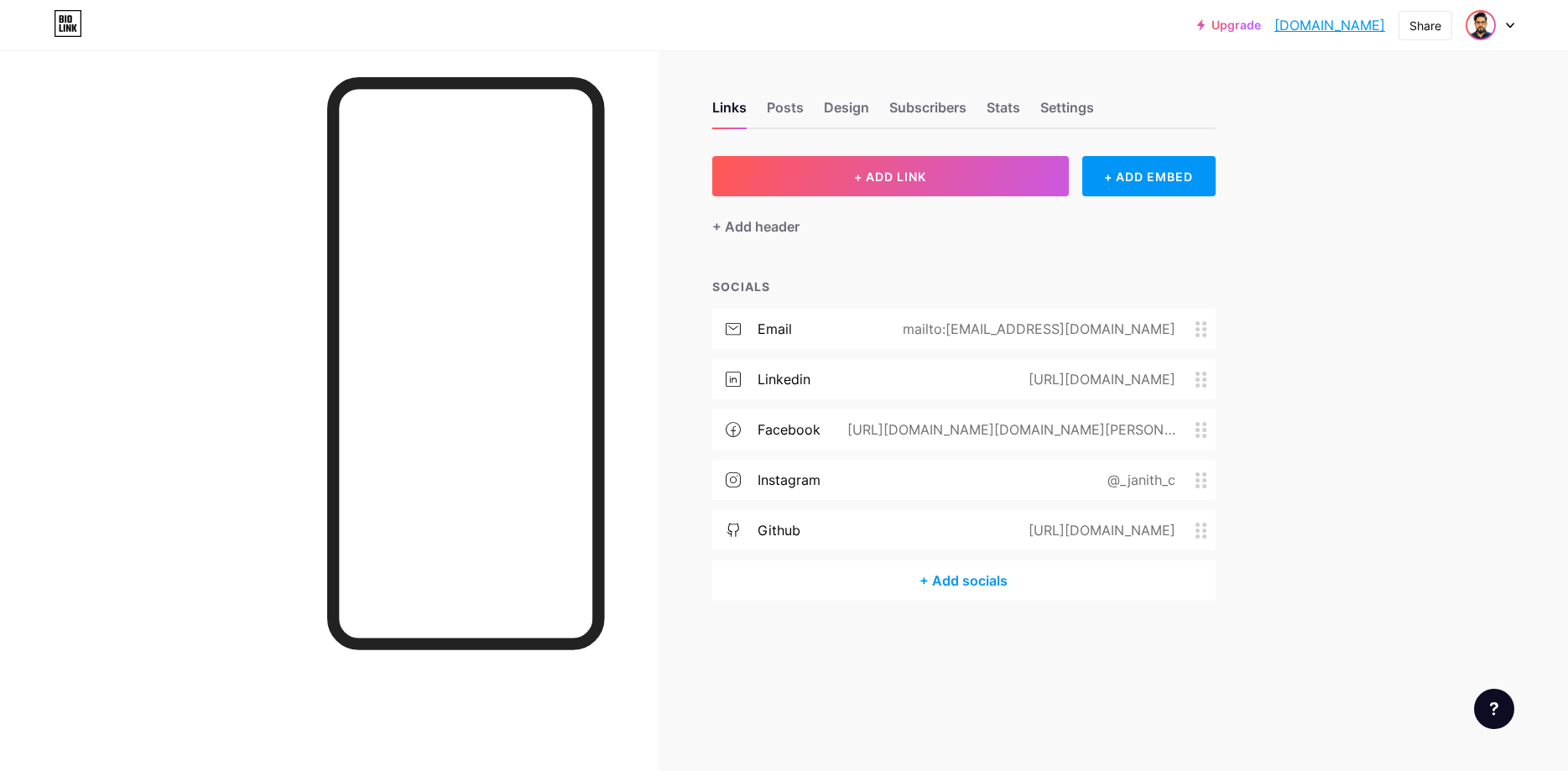
click at [1485, 32] on img at bounding box center [1481, 25] width 27 height 27
click at [1384, 233] on li "Logout" at bounding box center [1409, 235] width 208 height 45
